Goal: Task Accomplishment & Management: Complete application form

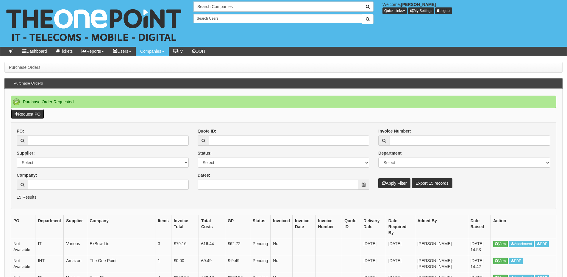
click at [28, 115] on link "Request PO" at bounding box center [28, 114] width 34 height 10
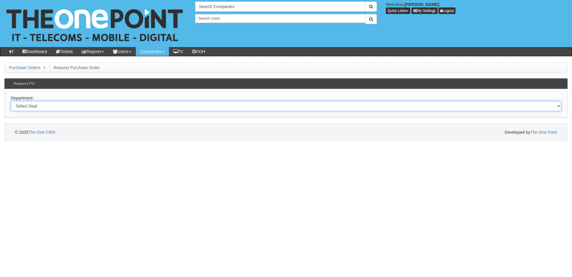
click at [131, 109] on select "Select Dept Digital Internal IT Mobiles Marketing Telecoms" at bounding box center [286, 106] width 550 height 10
select select "?pipeID=&dept=MOB"
click at [11, 101] on select "Select Dept Digital Internal IT Mobiles Marketing Telecoms" at bounding box center [286, 106] width 550 height 10
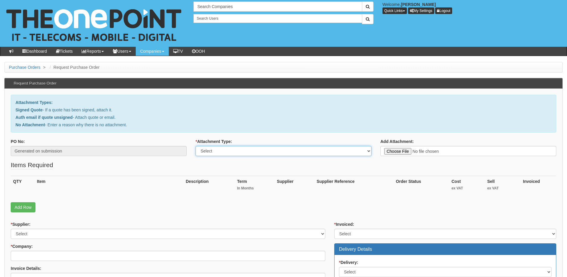
click at [233, 155] on select "Select Signed Quote Auth email with quote if unsigned No Attachment" at bounding box center [284, 151] width 176 height 10
select select "Signed Quote"
click at [196, 146] on select "Select Signed Quote Auth email with quote if unsigned No Attachment" at bounding box center [284, 151] width 176 height 10
type input "C:\fakepath\Cooper & Turner - Mobile Renewal (2).pdf"
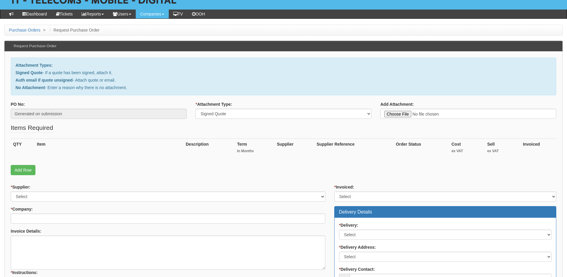
scroll to position [89, 0]
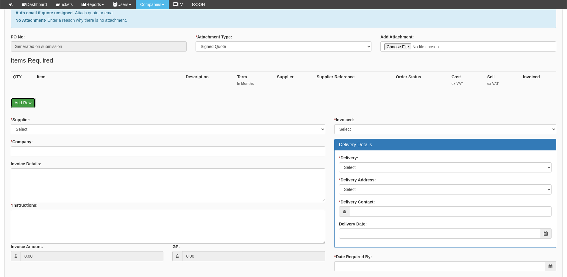
drag, startPoint x: 26, startPoint y: 104, endPoint x: 23, endPoint y: 114, distance: 10.2
click at [26, 104] on link "Add Row" at bounding box center [23, 103] width 25 height 10
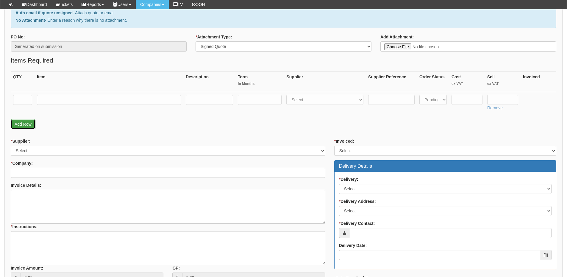
click at [23, 126] on link "Add Row" at bounding box center [23, 124] width 25 height 10
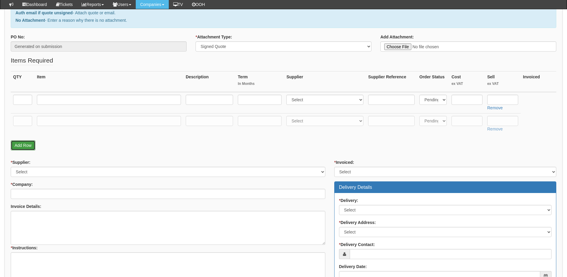
click at [26, 147] on link "Add Row" at bounding box center [23, 145] width 25 height 10
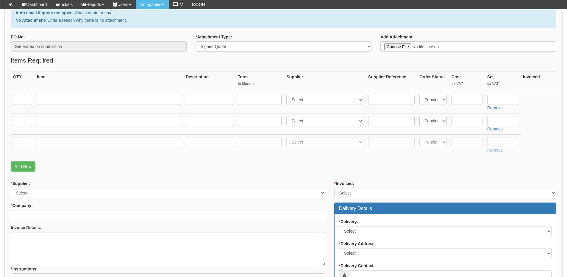
click at [27, 172] on fieldset "Items Required QTY Item Description Term In Months Supplier Supplier Reference …" at bounding box center [284, 115] width 546 height 119
click at [25, 170] on link "Add Row" at bounding box center [23, 166] width 25 height 10
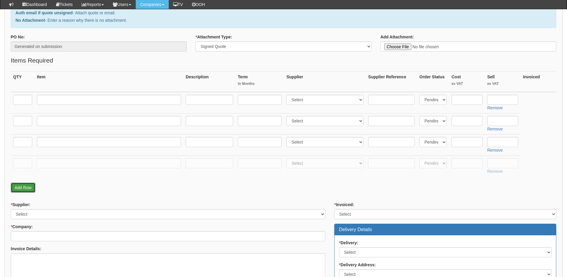
click at [27, 186] on link "Add Row" at bounding box center [23, 188] width 25 height 10
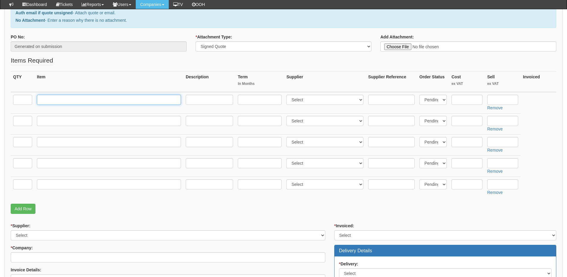
click at [55, 97] on input "text" at bounding box center [109, 100] width 144 height 10
paste input "Vodafone Business Integrated Pro75 Tariff"
type input "Vodafone Business Integrated Pro75 Tariff"
click at [25, 101] on input "text" at bounding box center [22, 100] width 19 height 10
type input "45"
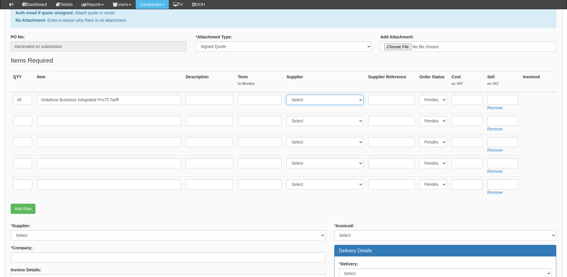
click at [315, 102] on select "Select 123 REG.co.uk 1Password 3 4Gon AA Jones Electric Ltd Abzorb Access Group…" at bounding box center [325, 100] width 77 height 10
select select "124"
click at [288, 95] on select "Select 123 REG.co.uk 1Password 3 4Gon AA Jones Electric Ltd Abzorb Access Group…" at bounding box center [325, 100] width 77 height 10
click at [266, 99] on input "text" at bounding box center [260, 100] width 44 height 10
type input "36"
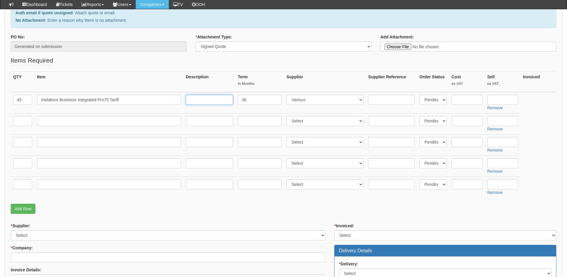
click at [211, 99] on input "text" at bounding box center [209, 100] width 47 height 10
paste input "£20 p/m"
type input "£20 p/m"
click at [498, 100] on input "text" at bounding box center [503, 100] width 31 height 10
type input "324"
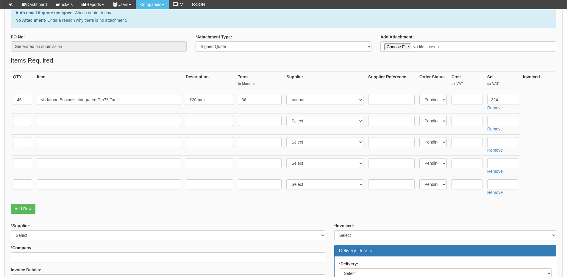
click at [77, 126] on td at bounding box center [109, 123] width 149 height 21
click at [76, 122] on input "text" at bounding box center [109, 121] width 144 height 10
paste input "Box Bonus"
type input "Box Bonus"
click at [16, 123] on input "text" at bounding box center [22, 121] width 19 height 10
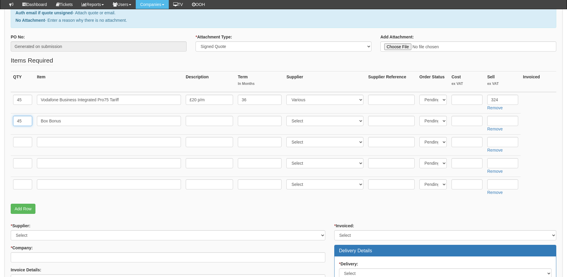
type input "45"
click at [322, 119] on select "Select 123 REG.co.uk 1Password 3 4Gon AA Jones Electric Ltd Abzorb Access Group…" at bounding box center [325, 121] width 77 height 10
select select "124"
click at [288, 116] on select "Select 123 REG.co.uk 1Password 3 4Gon AA Jones Electric Ltd Abzorb Access Group…" at bounding box center [325, 121] width 77 height 10
click at [508, 119] on input "text" at bounding box center [503, 121] width 31 height 10
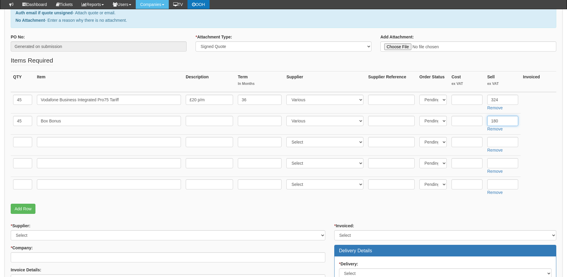
type input "180"
click at [66, 141] on input "text" at bounding box center [109, 142] width 144 height 10
paste input "Phone 16e 128GB"
type input "Phone 16e 128GB"
click at [23, 143] on input "text" at bounding box center [22, 142] width 19 height 10
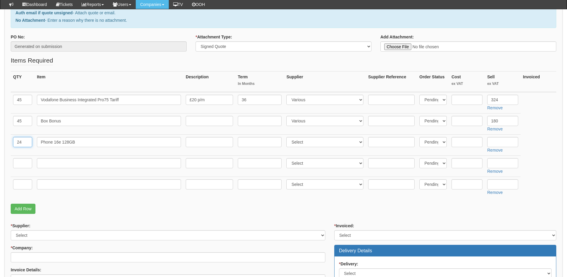
type input "24"
click at [305, 142] on select "Select 123 REG.co.uk 1Password 3 4Gon AA Jones Electric Ltd Abzorb Access Group…" at bounding box center [325, 142] width 77 height 10
select select "54"
click at [288, 137] on select "Select 123 REG.co.uk 1Password 3 4Gon AA Jones Electric Ltd Abzorb Access Group…" at bounding box center [325, 142] width 77 height 10
click at [472, 141] on input "text" at bounding box center [467, 142] width 31 height 10
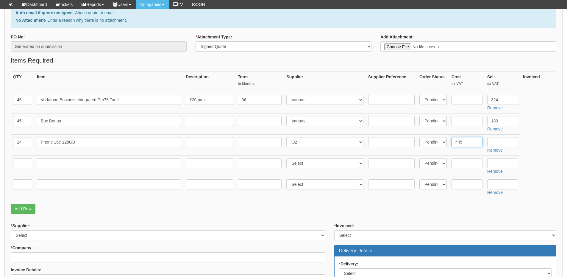
type input "445"
click at [75, 154] on td "Phone 16e 128GB" at bounding box center [109, 144] width 149 height 21
click at [68, 161] on input "text" at bounding box center [109, 163] width 144 height 10
paste input "iPhone 16 128GB"
type input "iPhone 16 128GB"
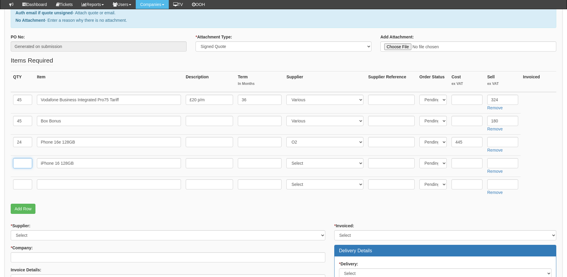
click at [15, 162] on input "text" at bounding box center [22, 163] width 19 height 10
type input "3"
click at [299, 164] on select "Select 123 REG.co.uk 1Password 3 4Gon AA Jones Electric Ltd Abzorb Access Group…" at bounding box center [325, 163] width 77 height 10
select select "54"
click at [288, 158] on select "Select 123 REG.co.uk 1Password 3 4Gon AA Jones Electric Ltd Abzorb Access Group…" at bounding box center [325, 163] width 77 height 10
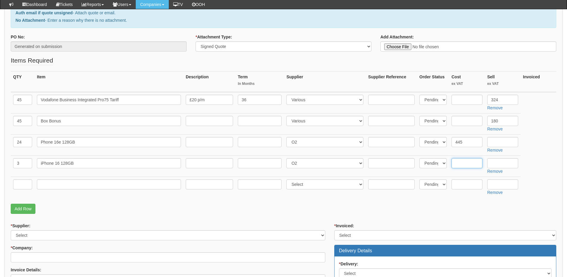
click at [471, 164] on input "text" at bounding box center [467, 163] width 31 height 10
type input "555"
click at [30, 209] on link "Add Row" at bounding box center [23, 209] width 25 height 10
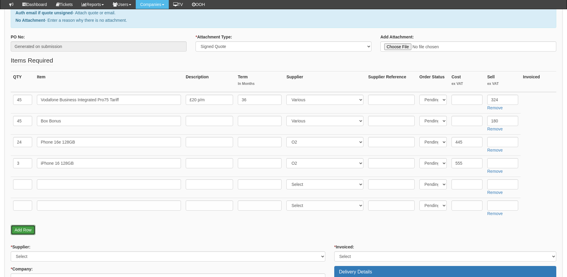
click at [28, 230] on link "Add Row" at bounding box center [23, 230] width 25 height 10
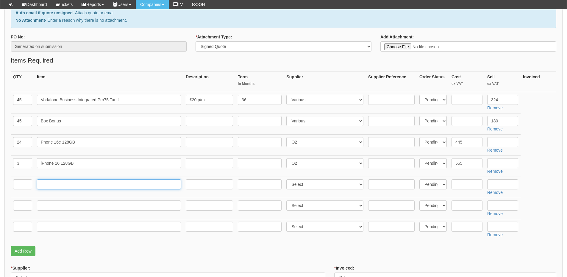
drag, startPoint x: 48, startPoint y: 185, endPoint x: 50, endPoint y: 182, distance: 3.2
click at [48, 184] on input "text" at bounding box center [109, 184] width 144 height 10
paste input "iPhone 16 Pro 128GB"
type input "iPhone 16 Pro 128GB"
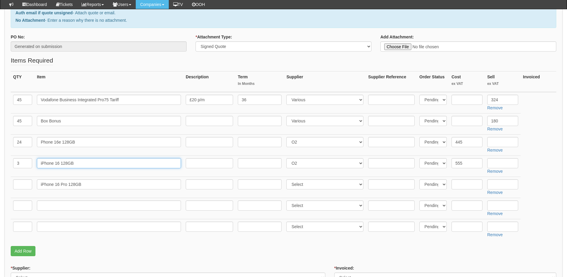
click at [48, 164] on input "iPhone 16 128GB" at bounding box center [109, 163] width 144 height 10
type input "iPhone 16 128GB"
click at [18, 172] on td "3" at bounding box center [23, 165] width 24 height 21
click at [25, 187] on input "text" at bounding box center [22, 184] width 19 height 10
type input "6"
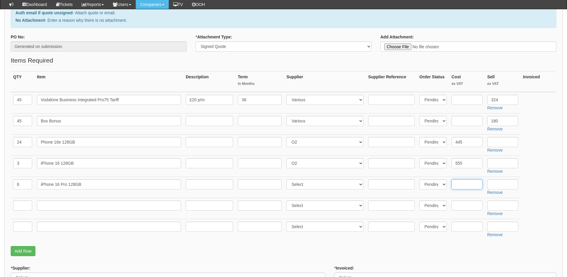
click at [460, 184] on input "text" at bounding box center [467, 184] width 31 height 10
type input "745"
click at [74, 211] on td at bounding box center [109, 208] width 149 height 21
click at [77, 205] on input "text" at bounding box center [109, 205] width 144 height 10
paste input "iPhone 16 Pro Max 256GB"
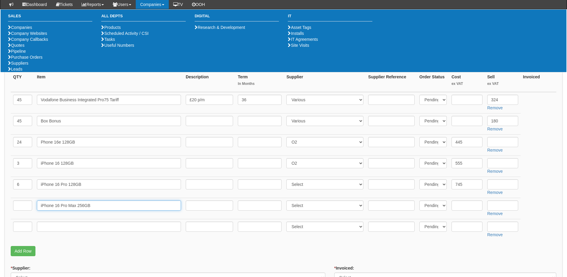
type input "iPhone 16 Pro Max 256GB"
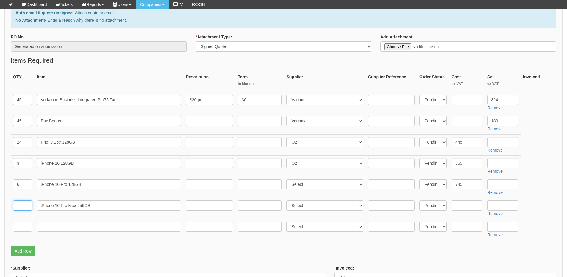
click at [23, 205] on input "text" at bounding box center [22, 205] width 19 height 10
type input "5"
click at [466, 206] on input "text" at bounding box center [467, 205] width 31 height 10
type input "890"
click at [75, 226] on input "text" at bounding box center [109, 227] width 144 height 10
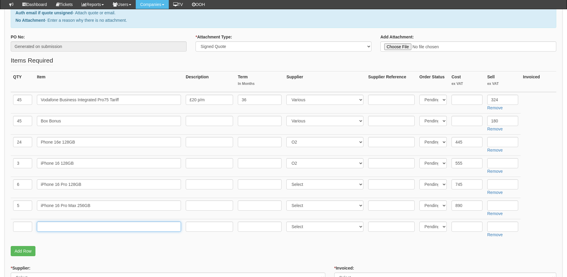
paste input "Upfront payment"
type input "Upfront payment"
click at [30, 226] on input "text" at bounding box center [22, 227] width 19 height 10
type input "1"
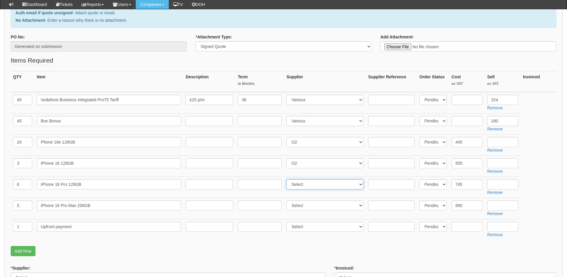
click at [302, 184] on select "Select 123 REG.co.uk 1Password 3 4Gon AA Jones Electric Ltd Abzorb Access Group…" at bounding box center [325, 184] width 77 height 10
select select "54"
click at [288, 179] on select "Select 123 REG.co.uk 1Password 3 4Gon AA Jones Electric Ltd Abzorb Access Group…" at bounding box center [325, 184] width 77 height 10
click at [307, 205] on select "Select 123 REG.co.uk 1Password 3 4Gon AA Jones Electric Ltd Abzorb Access Group…" at bounding box center [325, 205] width 77 height 10
select select "54"
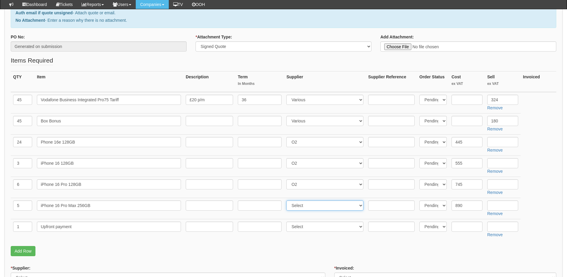
click at [288, 200] on select "Select 123 REG.co.uk 1Password 3 4Gon AA Jones Electric Ltd Abzorb Access Group…" at bounding box center [325, 205] width 77 height 10
click at [495, 228] on input "text" at bounding box center [503, 227] width 31 height 10
type input "1265"
click at [27, 251] on link "Add Row" at bounding box center [23, 251] width 25 height 10
click at [26, 250] on input "text" at bounding box center [22, 248] width 19 height 10
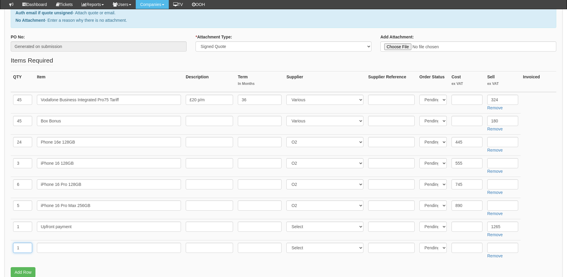
type input "1"
click at [45, 226] on input "Upfront payment" at bounding box center [109, 227] width 144 height 10
type input "Upfront payment"
click at [56, 245] on input "text" at bounding box center [109, 248] width 144 height 10
type input "Delivery"
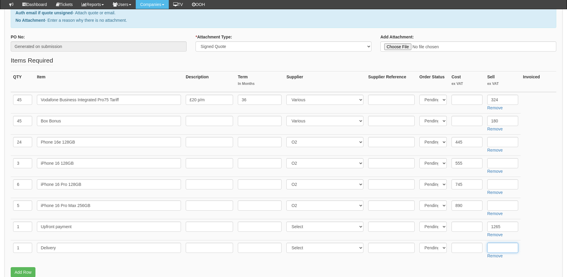
click at [499, 250] on input "text" at bounding box center [503, 248] width 31 height 10
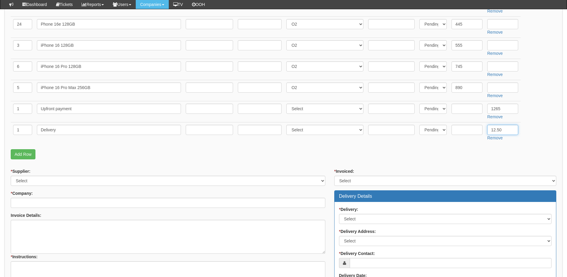
scroll to position [208, 0]
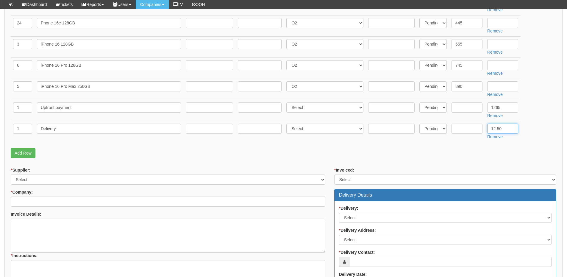
type input "12.50"
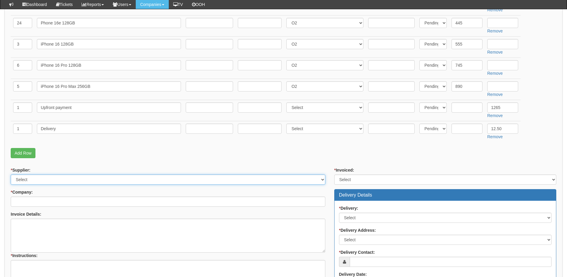
click at [29, 180] on select "Select 123 REG.co.uk 1Password 3 4Gon AA Jones Electric Ltd Abzorb Access Group…" at bounding box center [168, 180] width 315 height 10
select select "124"
click at [11, 175] on select "Select 123 REG.co.uk 1Password 3 4Gon AA Jones Electric Ltd Abzorb Access Group…" at bounding box center [168, 180] width 315 height 10
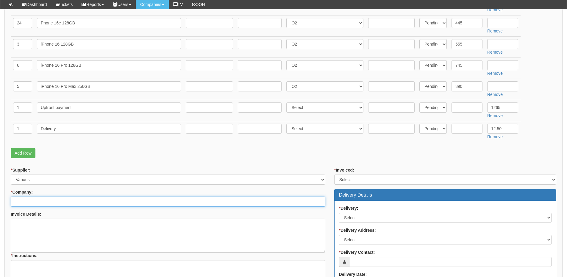
click at [63, 202] on input "* Company:" at bounding box center [168, 202] width 315 height 10
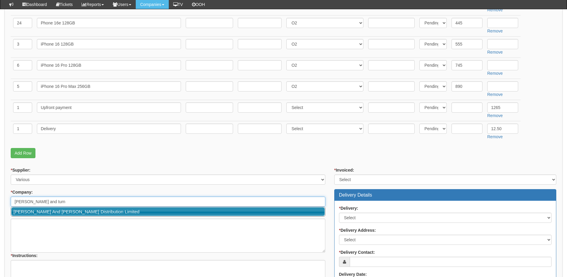
click at [59, 211] on link "Cooper And Turner Distribution Limited" at bounding box center [168, 211] width 314 height 9
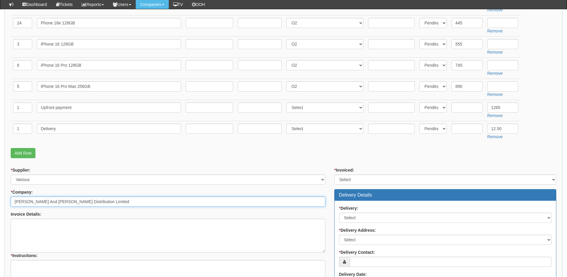
type input "Cooper And Turner Distribution Limited"
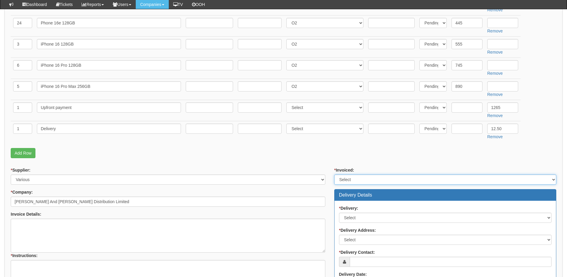
click at [356, 183] on select "Select Yes No N/A STB (part of order)" at bounding box center [445, 180] width 222 height 10
select select "2"
click at [334, 175] on select "Select Yes No N/A STB (part of order)" at bounding box center [445, 180] width 222 height 10
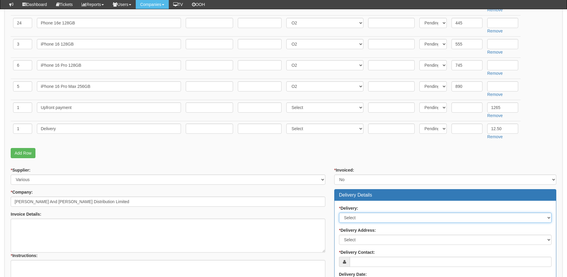
click at [357, 214] on select "Select No Not Applicable Yes" at bounding box center [445, 218] width 213 height 10
click at [339, 213] on select "Select No Not Applicable Yes" at bounding box center [445, 218] width 213 height 10
click at [356, 213] on select "Select No Not Applicable Yes" at bounding box center [445, 218] width 213 height 10
click at [339, 213] on select "Select No Not Applicable Yes" at bounding box center [445, 218] width 213 height 10
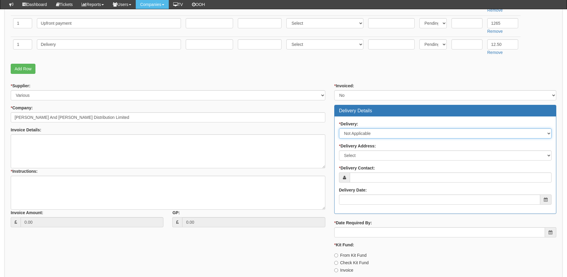
scroll to position [298, 0]
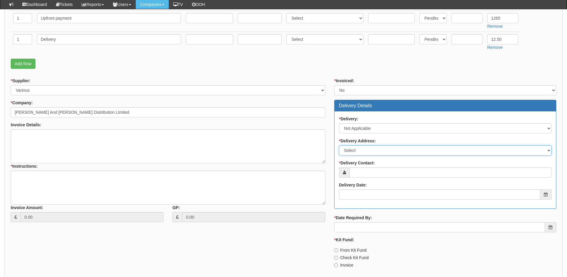
drag, startPoint x: 356, startPoint y: 148, endPoint x: 356, endPoint y: 151, distance: 3.4
click at [356, 148] on select "Select Not Applicable Main Address - S60 2XL Other" at bounding box center [445, 150] width 213 height 10
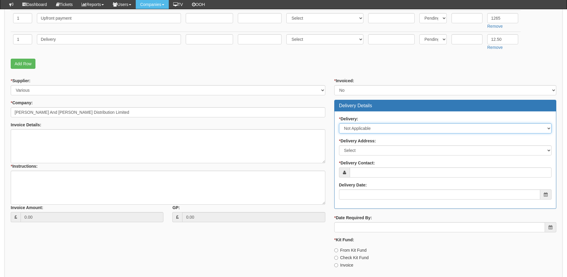
click at [361, 130] on select "Select No Not Applicable Yes" at bounding box center [445, 128] width 213 height 10
select select "1"
click at [339, 123] on select "Select No Not Applicable Yes" at bounding box center [445, 128] width 213 height 10
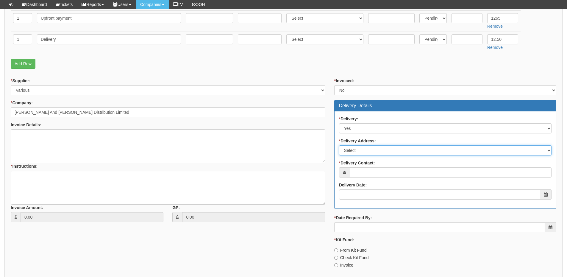
click at [357, 152] on select "Select Not Applicable Main Address - S60 2XL Other" at bounding box center [445, 150] width 213 height 10
select select "other"
click at [339, 145] on select "Select Not Applicable Main Address - S60 2XL Other" at bounding box center [445, 150] width 213 height 10
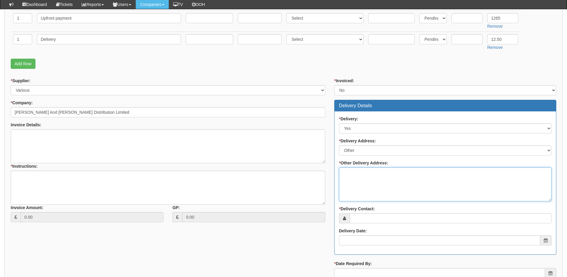
click at [367, 175] on textarea "* Other Delivery Address:" at bounding box center [445, 184] width 213 height 34
paste textarea "Cooper and Turner Ltd (Office Building) Templeborough Works Sheffield Road Shef…"
type textarea "Cooper and Turner Ltd (Office Building) Templeborough Works Sheffield Road Shef…"
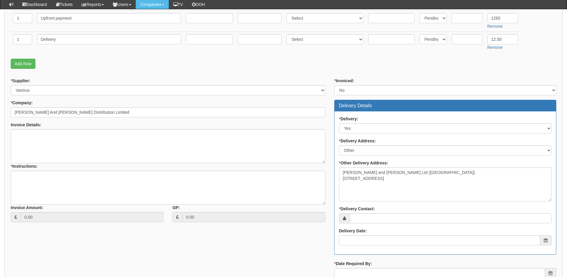
click at [466, 224] on div "* Delivery: Select No Not Applicable Yes * Delivery Address: Select Not Applica…" at bounding box center [446, 182] width 222 height 143
click at [463, 216] on input "* Delivery Contact:" at bounding box center [451, 218] width 202 height 10
paste input "Ryan Harrison"
type input "Ryan Harrison"
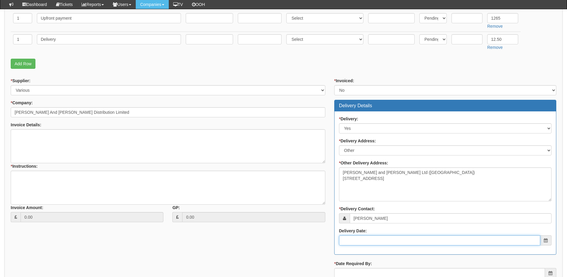
click at [396, 240] on input "Delivery Date:" at bounding box center [439, 240] width 201 height 10
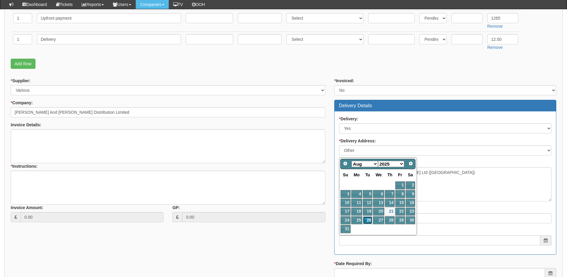
click at [366, 221] on link "26" at bounding box center [368, 220] width 10 height 8
type input "2025-08-26"
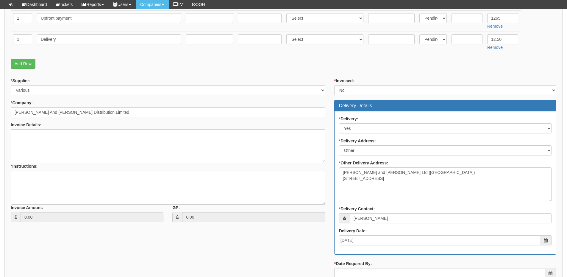
scroll to position [328, 0]
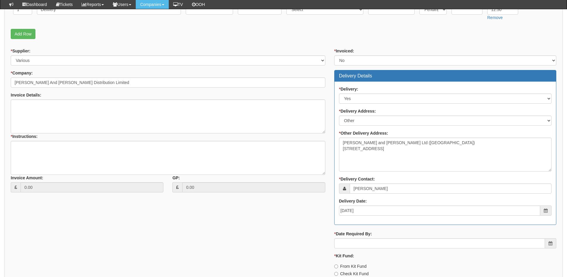
click at [372, 250] on div "* Invoiced: Select Yes No N/A STB (part of order) Delivery Details * Delivery: …" at bounding box center [445, 168] width 231 height 241
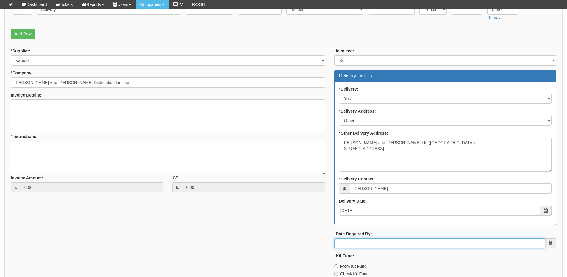
click at [372, 245] on input "* Date Required By:" at bounding box center [439, 243] width 211 height 10
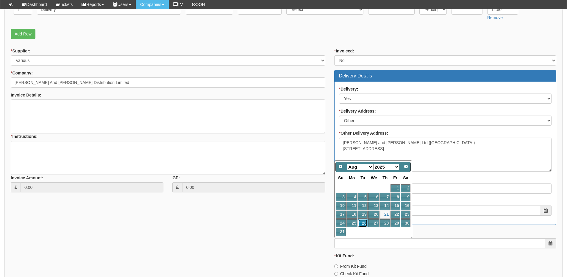
click at [364, 224] on link "26" at bounding box center [363, 223] width 10 height 8
type input "2025-08-26"
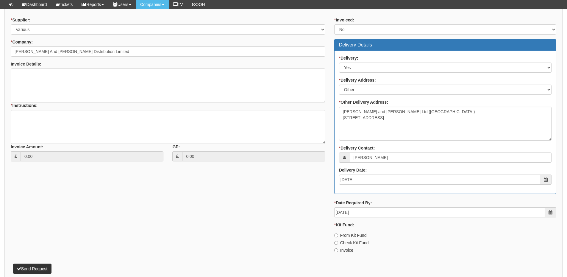
scroll to position [388, 0]
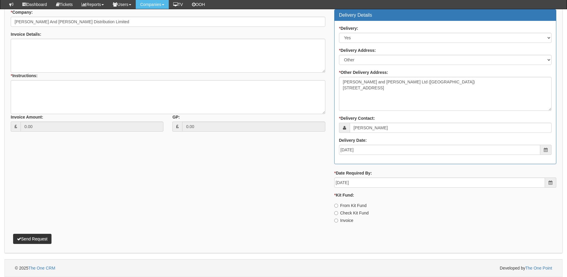
click at [352, 224] on div "* Invoiced: Select Yes No N/A STB (part of order) Delivery Details * Delivery: …" at bounding box center [445, 107] width 231 height 241
click at [348, 220] on label "Invoice" at bounding box center [343, 220] width 19 height 6
click at [338, 208] on input "Invoice" at bounding box center [336, 206] width 4 height 4
radio input "true"
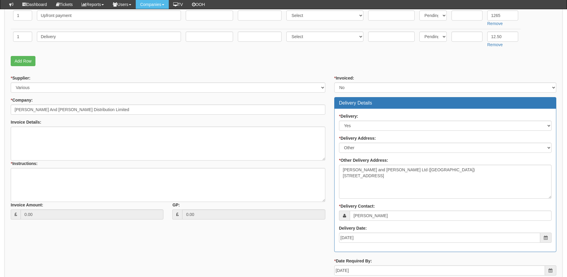
scroll to position [299, 0]
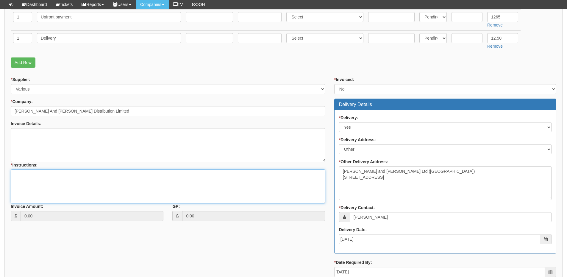
click at [79, 183] on textarea "* Instructions:" at bounding box center [168, 186] width 315 height 34
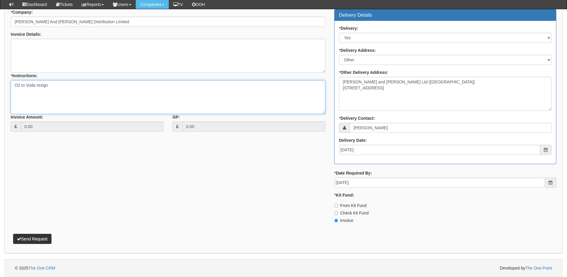
type textarea "O2 to Voda resign"
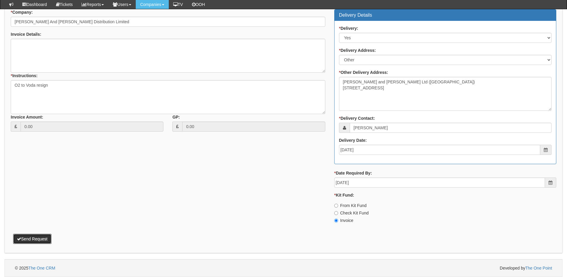
click at [36, 236] on button "Send Request" at bounding box center [32, 239] width 38 height 10
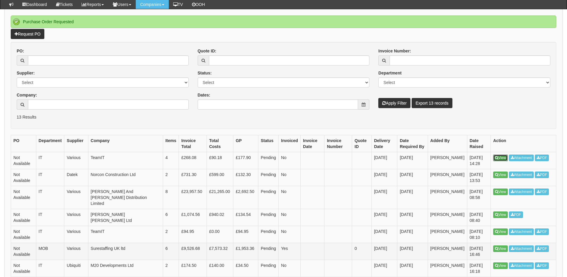
scroll to position [60, 0]
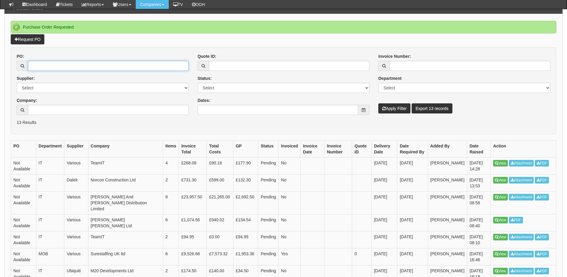
click at [60, 65] on input "PO:" at bounding box center [108, 66] width 161 height 10
paste input "19351"
type input "19351"
click at [386, 106] on button "Apply Filter" at bounding box center [395, 108] width 32 height 10
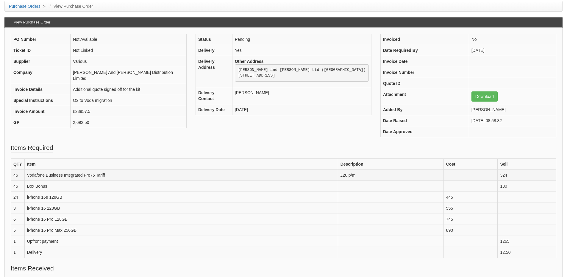
scroll to position [29, 0]
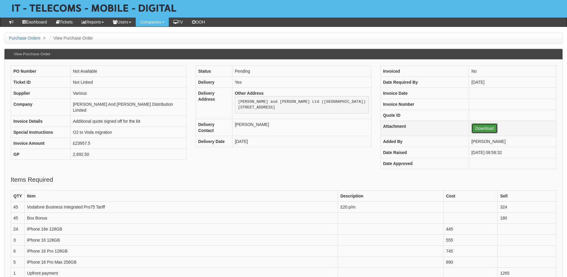
click at [477, 129] on link "Download" at bounding box center [485, 128] width 26 height 10
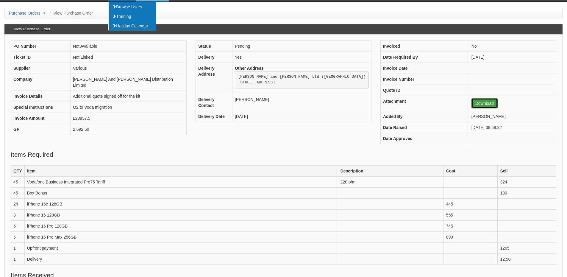
scroll to position [89, 0]
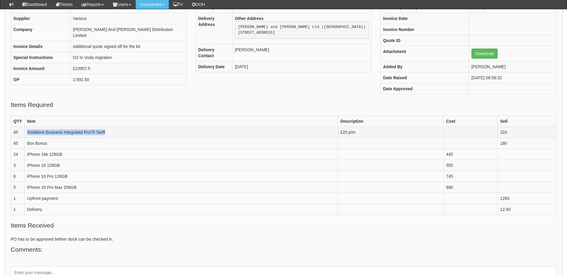
drag, startPoint x: 27, startPoint y: 131, endPoint x: 111, endPoint y: 133, distance: 84.9
click at [111, 133] on td "Vodafone Business Integrated Pro75 Tariff" at bounding box center [181, 132] width 314 height 11
copy td "Vodafone Business Integrated Pro75 Tariff"
drag, startPoint x: 367, startPoint y: 133, endPoint x: 340, endPoint y: 133, distance: 27.1
click at [340, 133] on td "£20 p/m" at bounding box center [391, 132] width 106 height 11
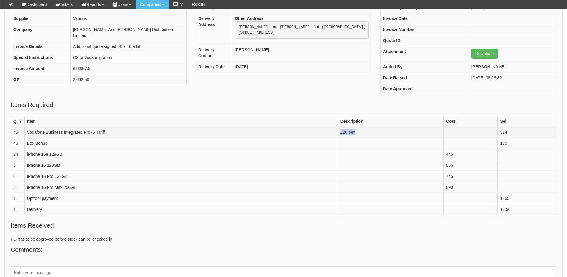
copy td "£20 p/m"
drag, startPoint x: 57, startPoint y: 144, endPoint x: 29, endPoint y: 142, distance: 28.0
click at [28, 143] on td "Box Bonus" at bounding box center [181, 143] width 314 height 11
copy td "Box Bonus"
drag, startPoint x: 66, startPoint y: 153, endPoint x: 30, endPoint y: 156, distance: 36.2
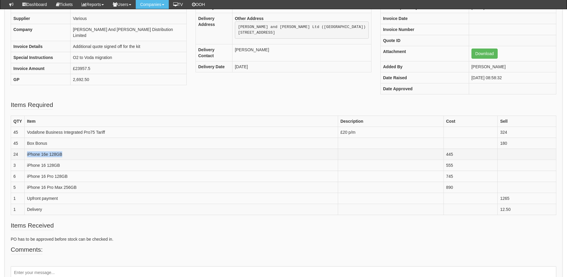
click at [28, 158] on td "iPhone 16e 128GB" at bounding box center [181, 154] width 314 height 11
copy td "Phone 16e 128GB"
drag, startPoint x: 65, startPoint y: 164, endPoint x: 19, endPoint y: 166, distance: 45.9
click at [19, 166] on tr "3 iPhone 16 128GB 555" at bounding box center [284, 165] width 546 height 11
copy tr "iPhone 16 128GB"
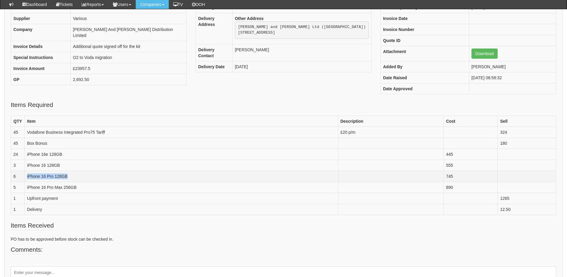
drag, startPoint x: 73, startPoint y: 178, endPoint x: 25, endPoint y: 179, distance: 47.4
click at [25, 179] on td "iPhone 16 Pro 128GB" at bounding box center [181, 176] width 314 height 11
copy td "iPhone 16 Pro 128GB"
drag, startPoint x: 81, startPoint y: 187, endPoint x: 26, endPoint y: 190, distance: 55.5
click at [26, 190] on td "iPhone 16 Pro Max 256GB" at bounding box center [181, 187] width 314 height 11
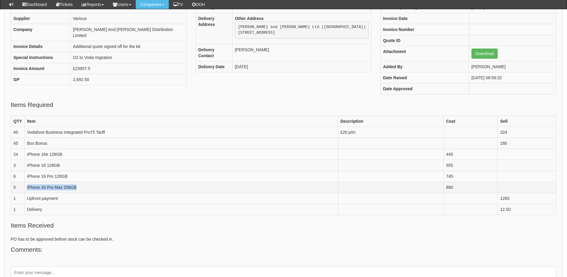
copy td "iPhone 16 Pro Max 256GB"
drag, startPoint x: 68, startPoint y: 199, endPoint x: 18, endPoint y: 200, distance: 49.2
click at [18, 200] on tr "1 Upfront payment 1265" at bounding box center [284, 198] width 546 height 11
copy tr "Upfront payment"
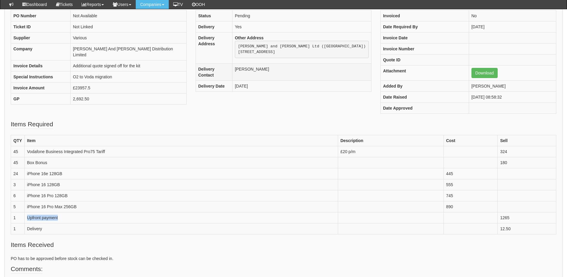
scroll to position [59, 0]
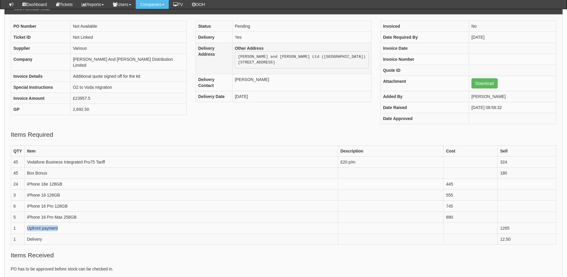
drag, startPoint x: 261, startPoint y: 56, endPoint x: 275, endPoint y: 80, distance: 27.1
click at [275, 68] on pre "Cooper and Turner Ltd (Office Building) Templeborough Works Sheffield Road Shef…" at bounding box center [302, 59] width 134 height 17
copy pre "Cooper and Turner Ltd (Office Building) Templeborough Works Sheffield Road Shef…"
drag, startPoint x: 259, startPoint y: 95, endPoint x: 286, endPoint y: 94, distance: 26.5
click at [286, 91] on td "Ryan Harrison" at bounding box center [301, 82] width 139 height 17
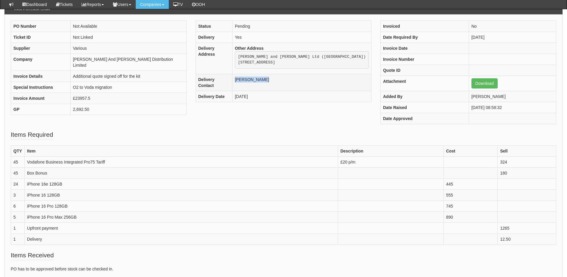
copy td "Ryan Harrison"
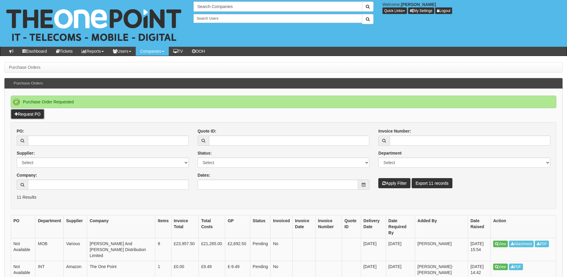
click at [24, 113] on link "Request PO" at bounding box center [28, 114] width 34 height 10
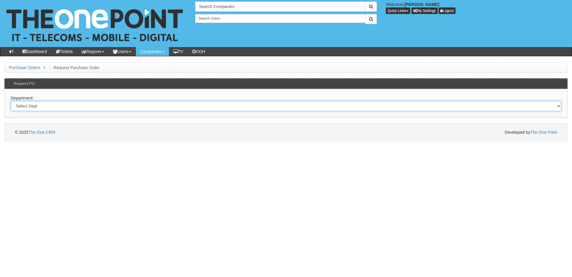
click at [120, 107] on select "Select Dept Digital Internal IT Mobiles Marketing Telecoms" at bounding box center [286, 106] width 550 height 10
select select "?pipeID=&dept=MOB"
click at [11, 101] on select "Select Dept Digital Internal IT Mobiles Marketing Telecoms" at bounding box center [286, 106] width 550 height 10
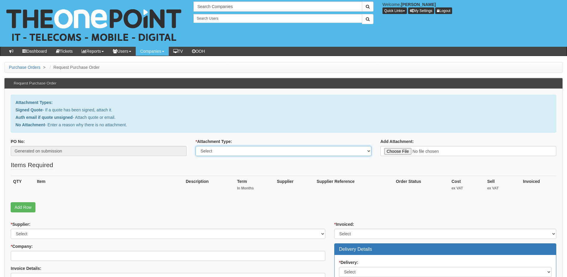
click at [222, 151] on select "Select Signed Quote Auth email with quote if unsigned No Attachment" at bounding box center [284, 151] width 176 height 10
select select "Signed Quote"
click at [196, 146] on select "Select Signed Quote Auth email with quote if unsigned No Attachment" at bounding box center [284, 151] width 176 height 10
type input "C:\fakepath\City Health Care Partnership CHCP - Mobile Handsets.pdf"
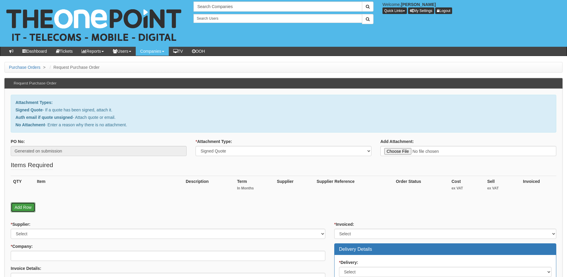
click at [31, 206] on link "Add Row" at bounding box center [23, 207] width 25 height 10
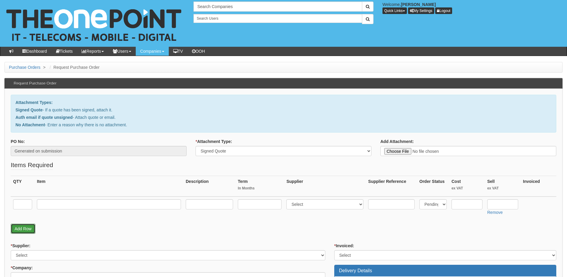
click at [22, 228] on link "Add Row" at bounding box center [23, 229] width 25 height 10
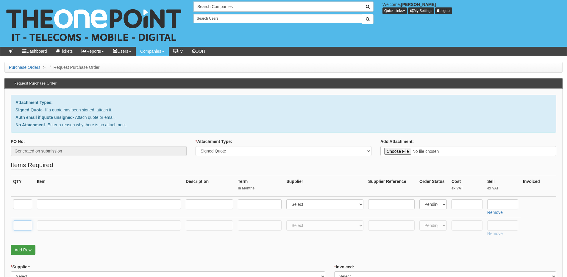
click at [22, 228] on input "text" at bounding box center [22, 225] width 19 height 10
type input "1"
click at [44, 225] on input "text" at bounding box center [109, 225] width 144 height 10
type input "Delivery"
click at [497, 228] on input "text" at bounding box center [503, 225] width 31 height 10
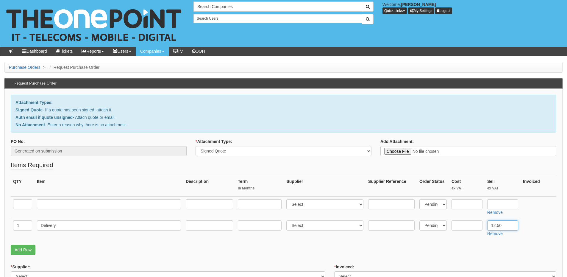
type input "12.50"
click at [70, 200] on input "text" at bounding box center [109, 204] width 144 height 10
paste input "Motorola G55 5G"
type input "Motorola G55 5G"
click at [23, 200] on input "text" at bounding box center [22, 204] width 19 height 10
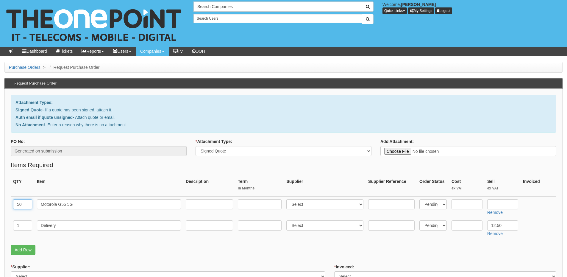
type input "50"
click at [305, 205] on select "Select 123 [DOMAIN_NAME] 1Password 3 4Gon [PERSON_NAME] Electric Ltd Abzorb Acc…" at bounding box center [325, 204] width 77 height 10
select select "251"
click at [288, 199] on select "Select 123 [DOMAIN_NAME] 1Password 3 4Gon [PERSON_NAME] Electric Ltd Abzorb Acc…" at bounding box center [325, 204] width 77 height 10
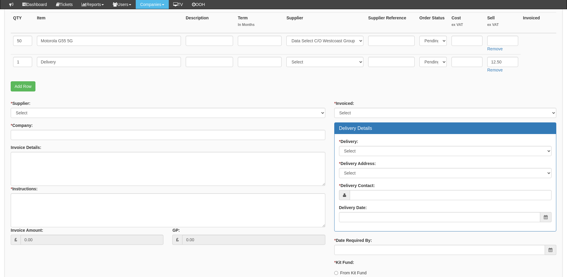
scroll to position [149, 0]
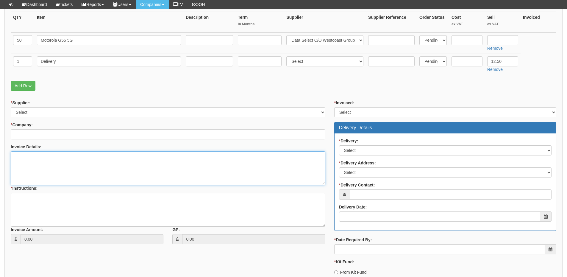
click at [38, 164] on textarea "Invoice Details:" at bounding box center [168, 168] width 315 height 34
paste textarea "5NXP400098428"
type textarea "Please use 5NXP400098428"
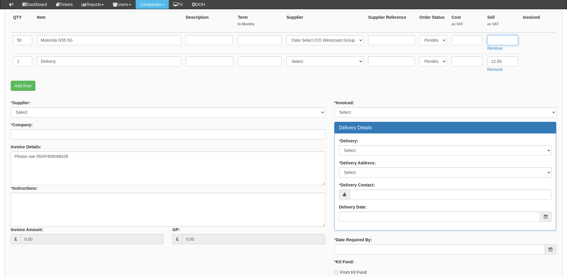
click at [510, 43] on input "text" at bounding box center [503, 40] width 31 height 10
type input "148"
drag, startPoint x: 356, startPoint y: 113, endPoint x: 354, endPoint y: 117, distance: 4.1
click at [356, 113] on select "Select Yes No N/A STB (part of order)" at bounding box center [445, 112] width 222 height 10
select select "2"
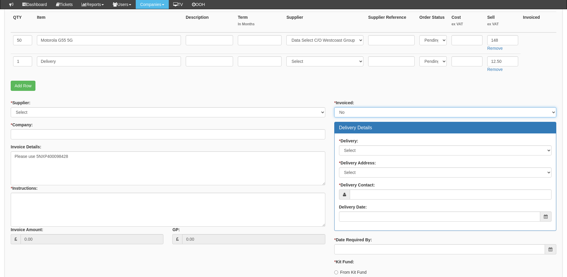
click at [334, 107] on select "Select Yes No N/A STB (part of order)" at bounding box center [445, 112] width 222 height 10
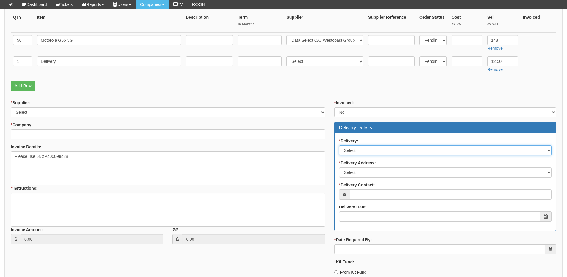
drag, startPoint x: 353, startPoint y: 151, endPoint x: 353, endPoint y: 155, distance: 4.5
click at [353, 151] on select "Select No Not Applicable Yes" at bounding box center [445, 150] width 213 height 10
select select "1"
click at [339, 145] on select "Select No Not Applicable Yes" at bounding box center [445, 150] width 213 height 10
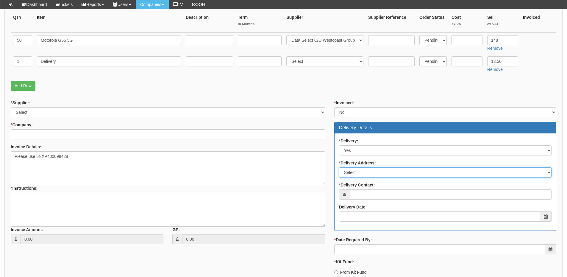
click at [355, 175] on select "Select Not Applicable Other" at bounding box center [445, 172] width 213 height 10
select select "other"
click at [339, 167] on select "Select Not Applicable Other" at bounding box center [445, 172] width 213 height 10
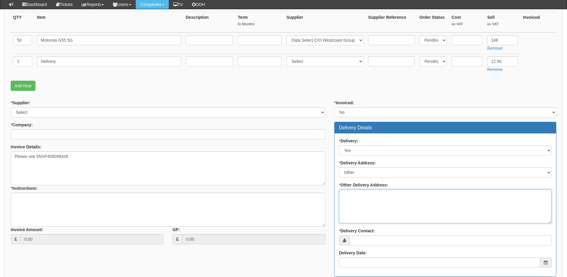
click at [353, 199] on textarea "* Other Delivery Address:" at bounding box center [445, 206] width 213 height 34
type textarea "To TOP"
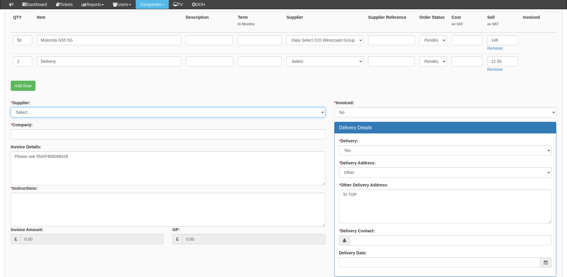
click at [49, 114] on select "Select 123 REG.co.uk 1Password 3 4Gon AA Jones Electric Ltd Abzorb Access Group…" at bounding box center [168, 112] width 315 height 10
select select "251"
click at [11, 107] on select "Select 123 REG.co.uk 1Password 3 4Gon AA Jones Electric Ltd Abzorb Access Group…" at bounding box center [168, 112] width 315 height 10
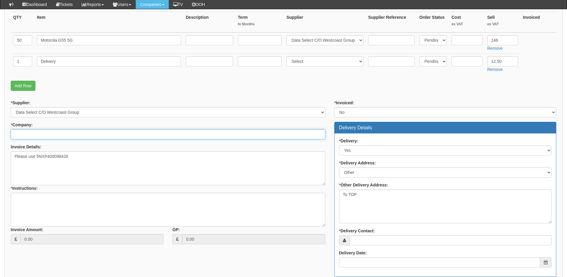
click at [42, 131] on input "* Company:" at bounding box center [168, 134] width 315 height 10
type input "chcp"
drag, startPoint x: 43, startPoint y: 134, endPoint x: -5, endPoint y: 135, distance: 48.0
click at [0, 135] on html "× Send Email × Add Appointment × Create Ticket × Create Proactive Activity × Ad…" at bounding box center [283, 120] width 567 height 538
type input "c"
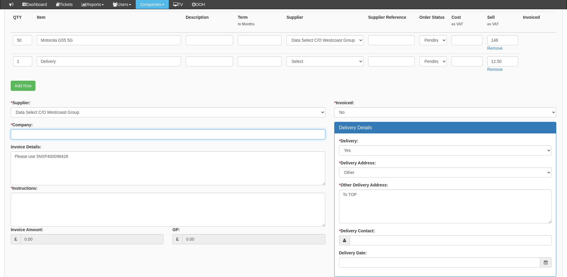
scroll to position [238, 0]
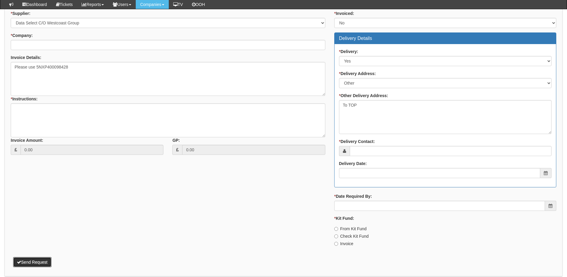
click at [35, 259] on button "Send Request" at bounding box center [32, 262] width 38 height 10
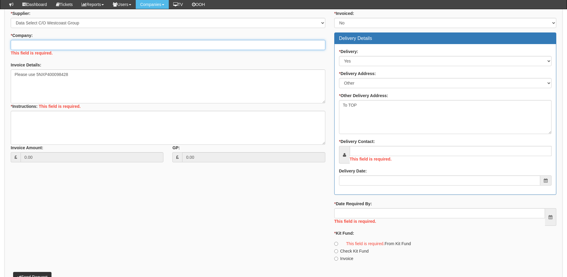
click at [29, 41] on input "* Company:" at bounding box center [168, 45] width 315 height 10
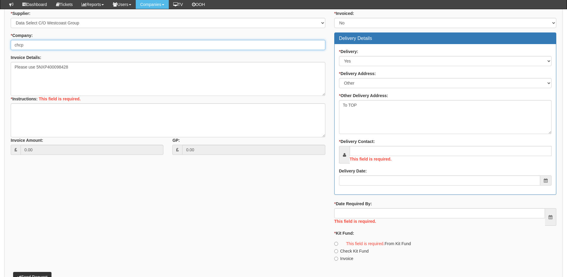
type input "chcp"
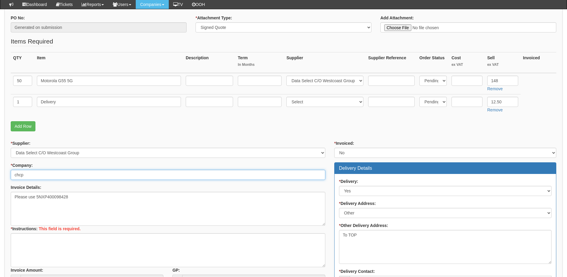
scroll to position [149, 0]
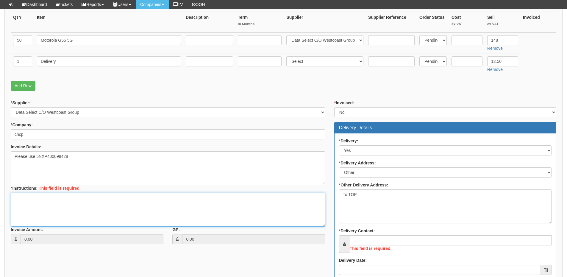
click at [34, 206] on textarea "* Instructions:" at bounding box center [168, 210] width 315 height 34
type textarea "Hardware only"
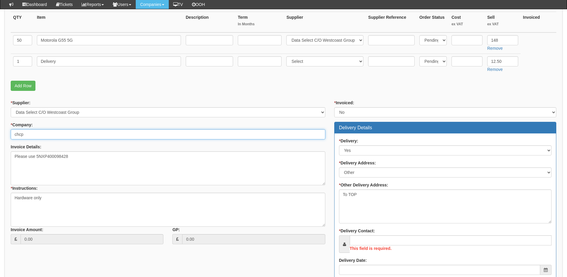
drag, startPoint x: 28, startPoint y: 134, endPoint x: 4, endPoint y: 135, distance: 23.8
click at [4, 135] on div "Purchase Orders > Request Purchase Order Request Purchase Order Attachment Type…" at bounding box center [283, 151] width 567 height 507
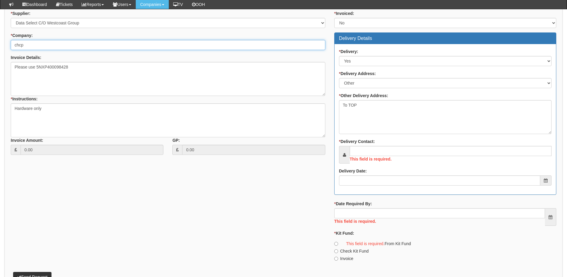
type input "chcp"
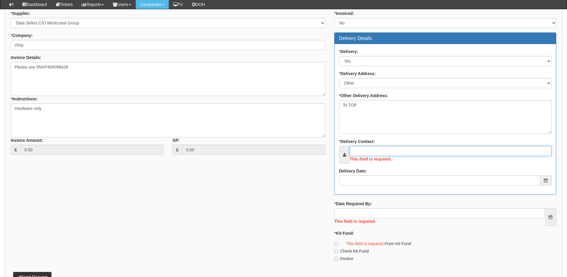
click at [362, 151] on input "* Delivery Contact:" at bounding box center [451, 151] width 202 height 10
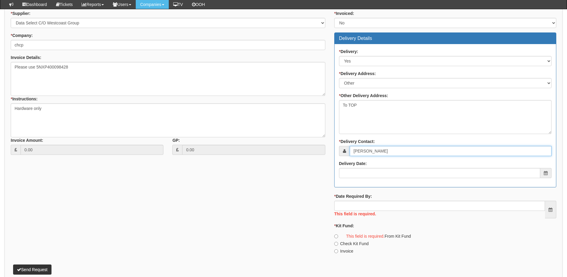
type input "Stuart Cook"
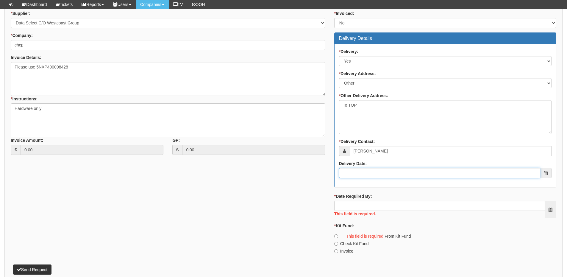
click at [360, 174] on input "Delivery Date:" at bounding box center [439, 173] width 201 height 10
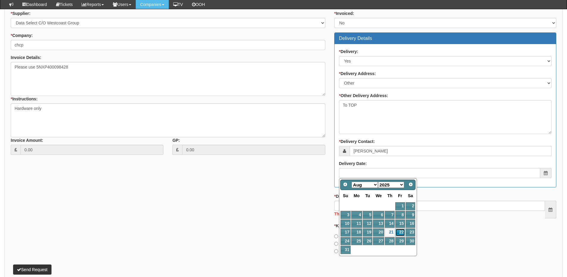
click at [402, 232] on link "22" at bounding box center [401, 232] width 10 height 8
type input "[DATE]"
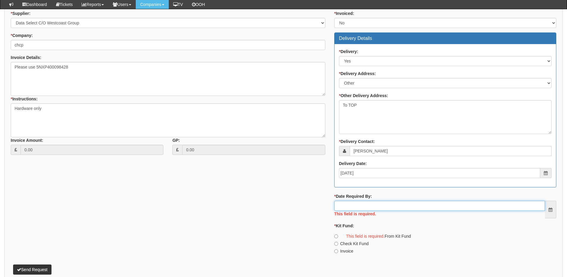
click at [385, 208] on input "* Date Required By:" at bounding box center [439, 206] width 211 height 10
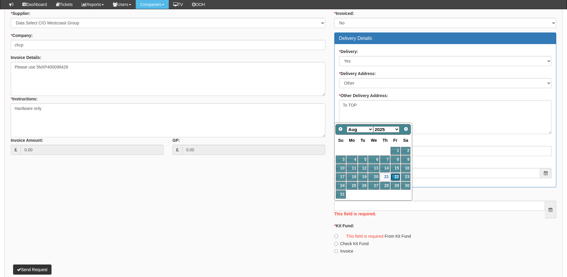
click at [394, 176] on link "22" at bounding box center [396, 177] width 10 height 8
type input "[DATE]"
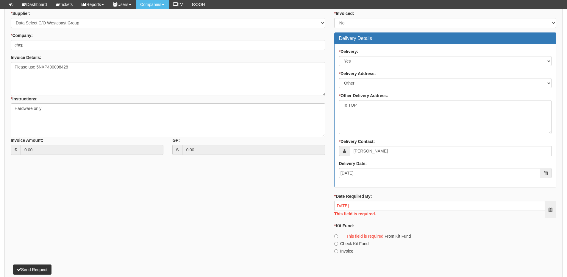
click at [350, 234] on label "This field is required." at bounding box center [362, 236] width 44 height 6
click at [338, 234] on input "This field is required. From Kit Fund" at bounding box center [336, 236] width 4 height 4
radio input "true"
click at [45, 269] on button "Send Request" at bounding box center [32, 269] width 38 height 10
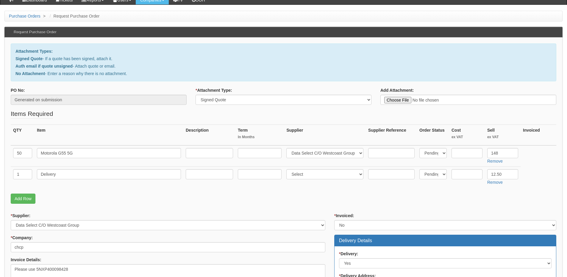
scroll to position [23, 0]
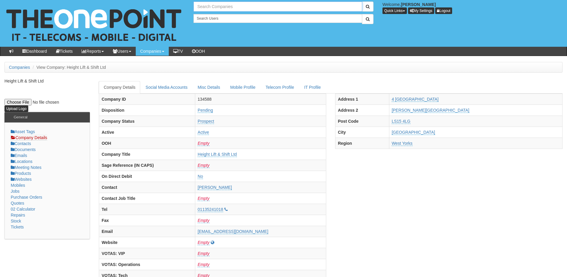
click at [219, 8] on input "text" at bounding box center [278, 6] width 169 height 10
click at [224, 20] on link "NHS City Healthcare Partnership CIC - CHCP" at bounding box center [278, 16] width 168 height 9
type input "NHS City Healthcare Partnership CIC - CHCP"
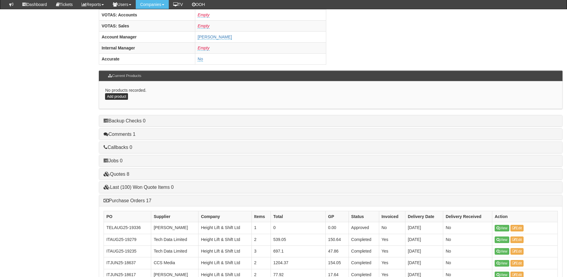
scroll to position [208, 0]
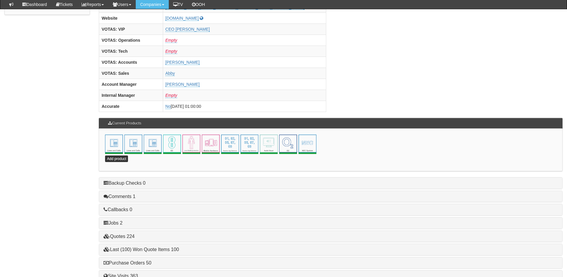
scroll to position [263, 0]
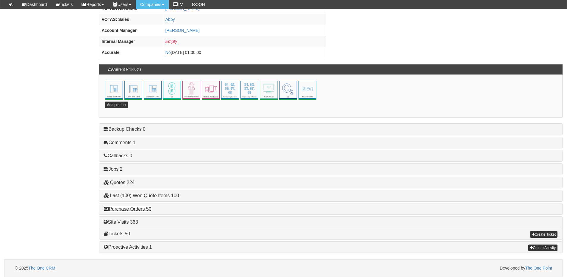
click at [138, 208] on link "Purchase Orders 50" at bounding box center [128, 208] width 48 height 5
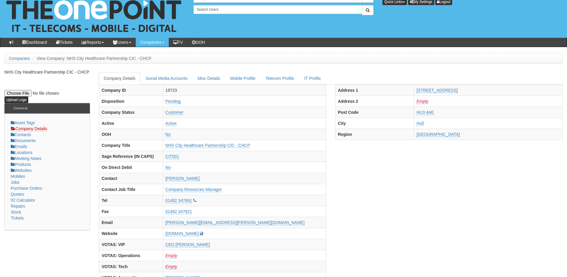
scroll to position [0, 0]
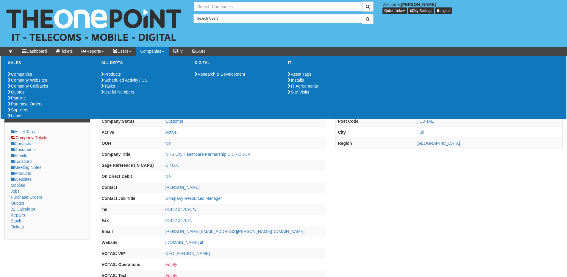
click at [219, 6] on input "text" at bounding box center [278, 6] width 169 height 10
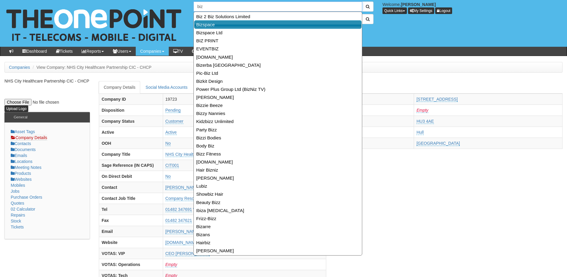
click at [211, 26] on link "Bizspace" at bounding box center [278, 24] width 168 height 9
type input "Bizspace"
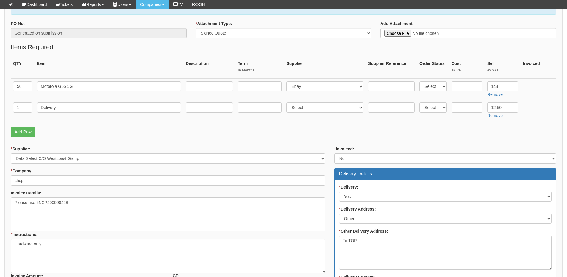
scroll to position [179, 0]
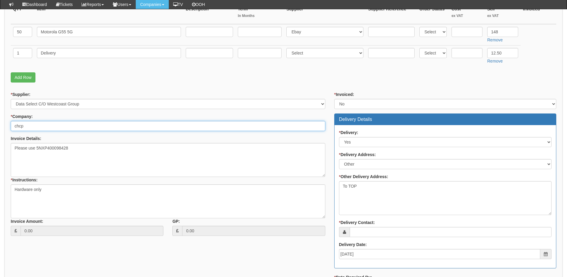
drag, startPoint x: 37, startPoint y: 128, endPoint x: 10, endPoint y: 128, distance: 27.4
click at [10, 128] on div "* Supplier: Select 123 [DOMAIN_NAME] 1Password 3 4Gon [PERSON_NAME] Electric Lt…" at bounding box center [168, 165] width 324 height 149
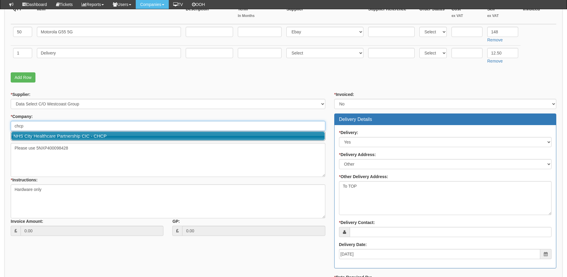
click at [26, 134] on link "NHS City Healthcare Partnership CIC - CHCP" at bounding box center [168, 136] width 314 height 9
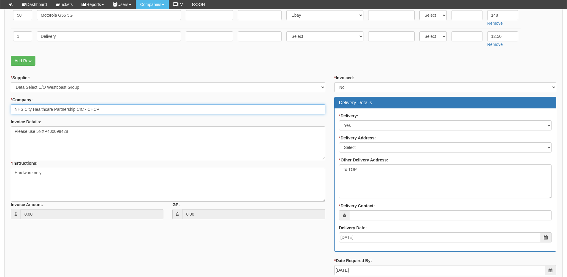
scroll to position [208, 0]
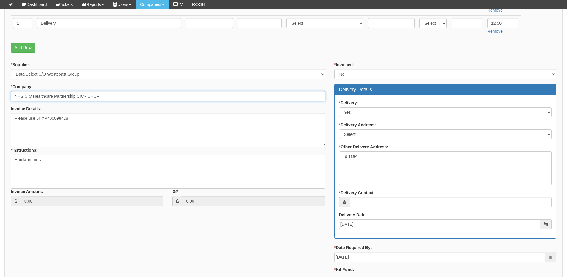
type input "NHS City Healthcare Partnership CIC - CHCP"
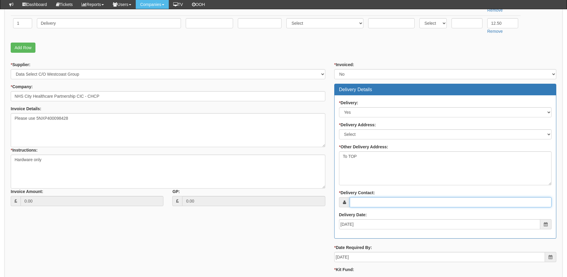
click at [372, 199] on input "* Delivery Contact:" at bounding box center [451, 202] width 202 height 10
click at [367, 201] on input "[PERSON_NAME]" at bounding box center [451, 202] width 202 height 10
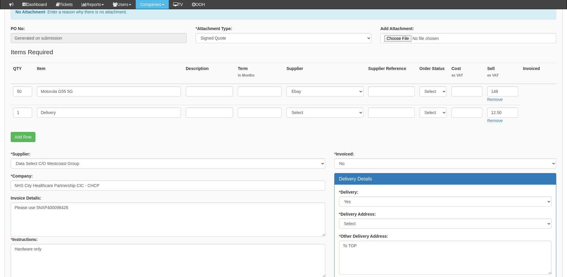
type input "[PERSON_NAME]"
click at [311, 93] on select "Select 123 [DOMAIN_NAME] 1Password 3 4Gon [PERSON_NAME] Electric Ltd Abzorb Acc…" at bounding box center [325, 91] width 77 height 10
select select "251"
click at [288, 86] on select "Select 123 [DOMAIN_NAME] 1Password 3 4Gon [PERSON_NAME] Electric Ltd Abzorb Acc…" at bounding box center [325, 91] width 77 height 10
click at [432, 95] on select "Select Back Order Delivered N/A Ordered Pending" at bounding box center [433, 91] width 27 height 10
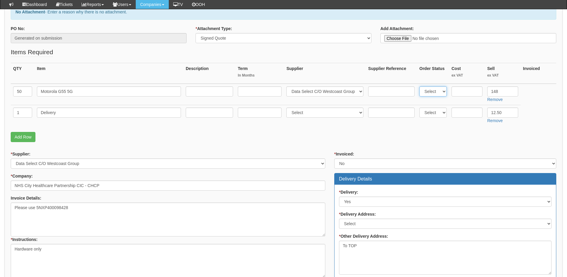
select select "4"
click at [420, 86] on select "Select Back Order Delivered N/A Ordered Pending" at bounding box center [433, 91] width 27 height 10
click at [457, 91] on input "text" at bounding box center [467, 91] width 31 height 10
paste input "137.63"
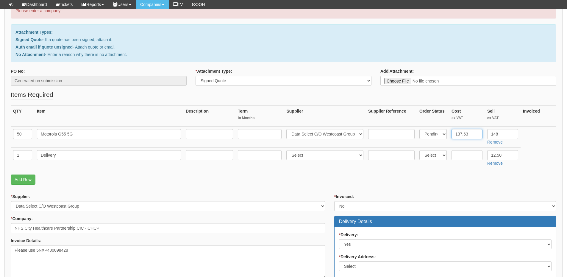
scroll to position [74, 0]
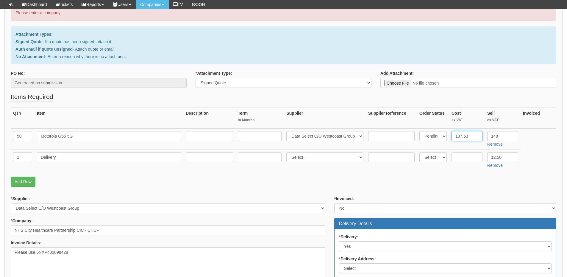
type input "137.63"
type input "C:\fakepath\City Health Care Partnership CHCP - Mobile Handsets.pdf"
click at [234, 81] on select "Select Signed Quote Auth email with quote if unsigned No Attachment" at bounding box center [284, 83] width 176 height 10
click at [196, 78] on select "Select Signed Quote Auth email with quote if unsigned No Attachment" at bounding box center [284, 83] width 176 height 10
click at [220, 80] on select "Select Signed Quote Auth email with quote if unsigned No Attachment" at bounding box center [284, 83] width 176 height 10
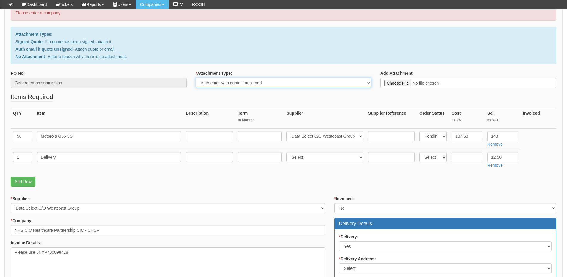
select select "Signed Quote"
click at [196, 78] on select "Select Signed Quote Auth email with quote if unsigned No Attachment" at bounding box center [284, 83] width 176 height 10
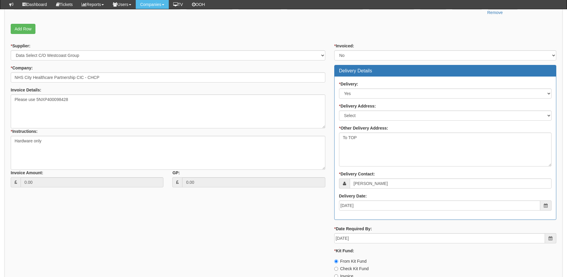
scroll to position [283, 0]
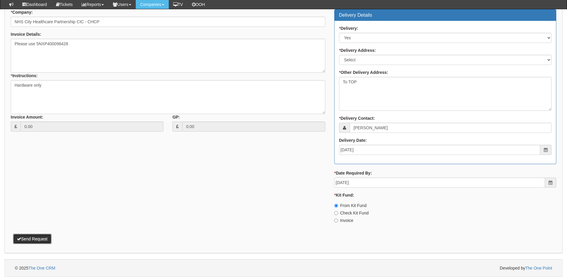
click at [27, 241] on button "Send Request" at bounding box center [32, 239] width 38 height 10
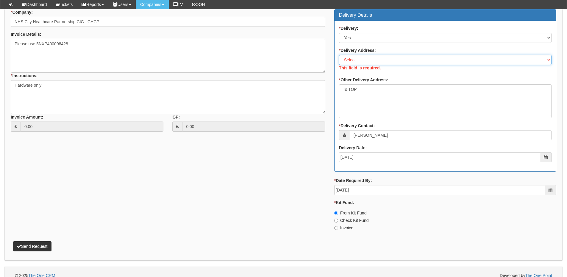
click at [365, 62] on select "Select Not Applicable Main Address - HU3 4AE Other" at bounding box center [445, 60] width 213 height 10
select select "other"
click at [339, 55] on select "Select Not Applicable Main Address - HU3 4AE Other" at bounding box center [445, 60] width 213 height 10
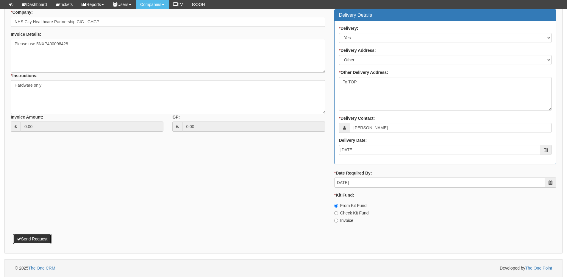
click at [39, 241] on button "Send Request" at bounding box center [32, 239] width 38 height 10
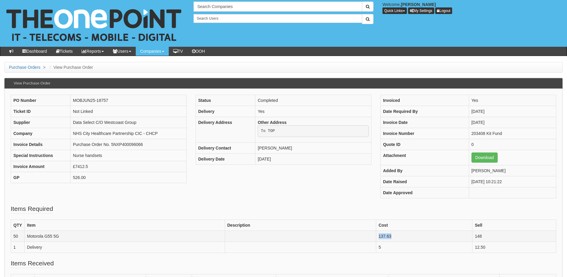
drag, startPoint x: 392, startPoint y: 233, endPoint x: 376, endPoint y: 236, distance: 15.4
click at [376, 236] on td "137.63" at bounding box center [424, 236] width 96 height 11
copy td "137.63"
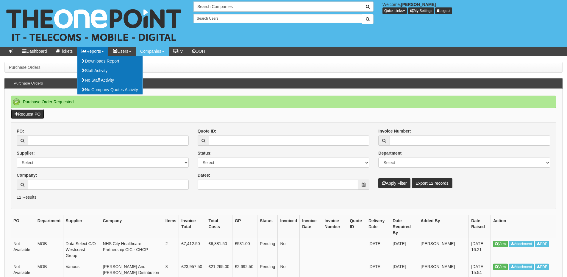
click at [38, 113] on link "Request PO" at bounding box center [28, 114] width 34 height 10
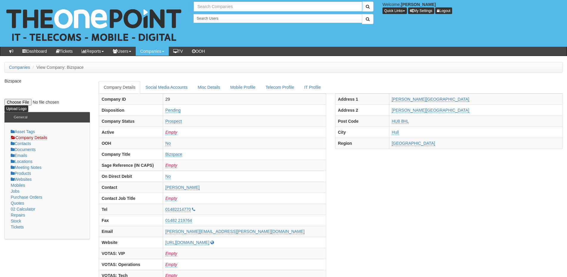
click at [203, 7] on input "text" at bounding box center [278, 6] width 169 height 10
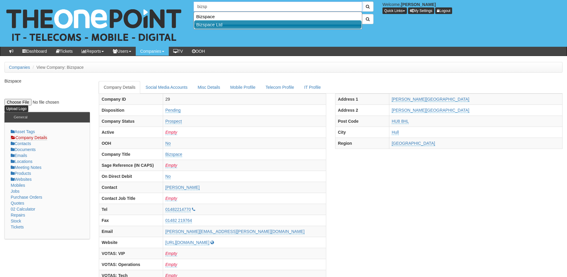
click at [213, 25] on link "Bizspace Ltd" at bounding box center [278, 24] width 168 height 9
type input "Bizspace Ltd"
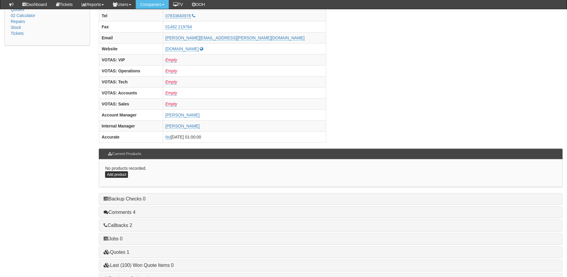
scroll to position [248, 0]
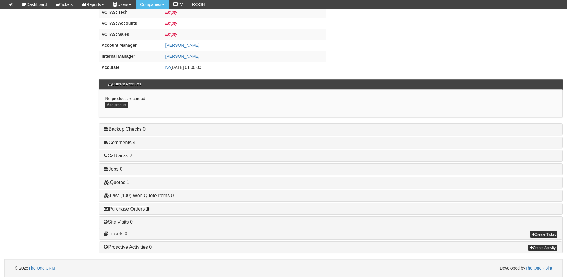
click at [138, 210] on link "Purchase Orders 1" at bounding box center [126, 208] width 45 height 5
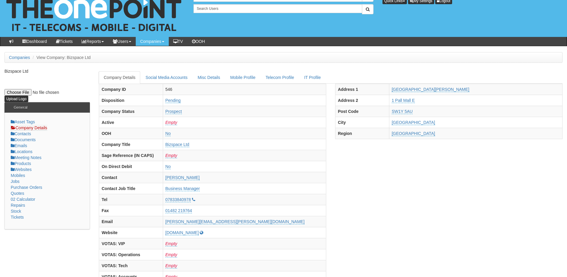
scroll to position [0, 0]
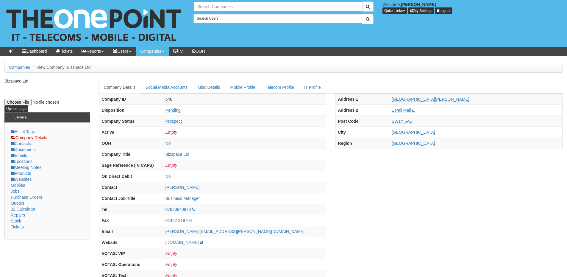
click at [214, 4] on input "text" at bounding box center [278, 6] width 169 height 10
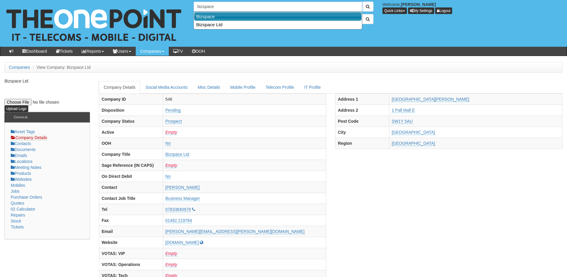
click at [211, 20] on link "Bizspace" at bounding box center [278, 16] width 168 height 9
type input "Bizspace"
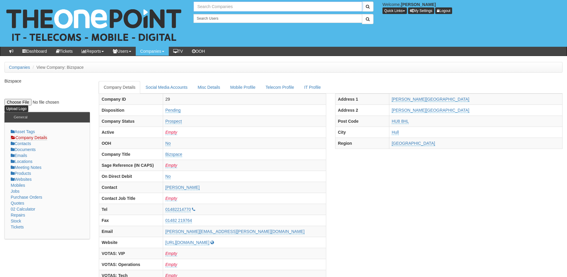
click at [211, 9] on input "text" at bounding box center [278, 6] width 169 height 10
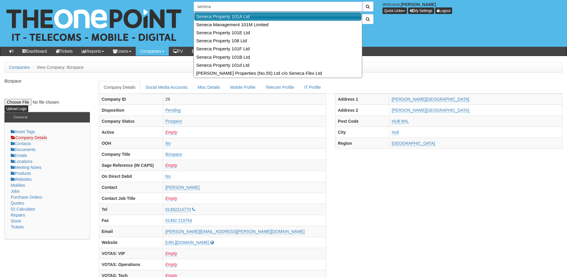
click at [222, 20] on link "Seneca Property 101A Ltd" at bounding box center [278, 16] width 168 height 9
type input "Seneca Property 101A Ltd"
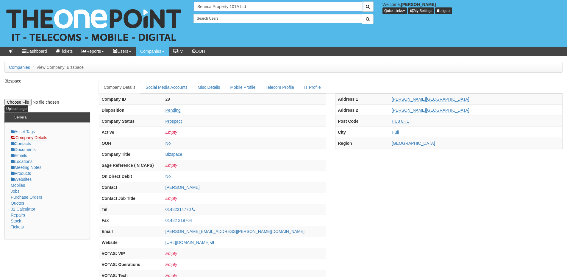
drag, startPoint x: 255, startPoint y: 9, endPoint x: 193, endPoint y: 5, distance: 62.1
click at [194, 5] on input "Seneca Property 101A Ltd" at bounding box center [278, 6] width 169 height 10
type input "Search Companies"
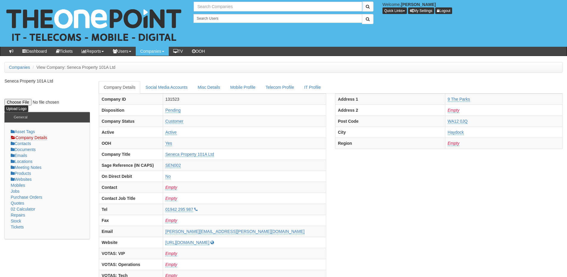
click at [217, 7] on input "text" at bounding box center [278, 6] width 169 height 10
click at [213, 14] on link "Biz-Parks Ltd" at bounding box center [278, 16] width 168 height 9
type input "Biz-Parks Ltd"
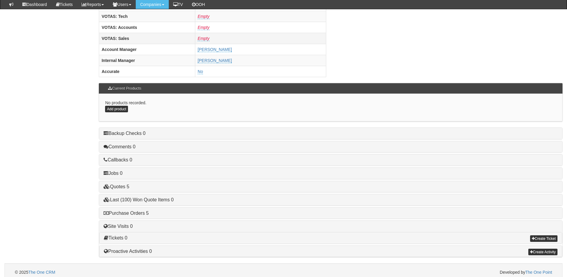
scroll to position [248, 0]
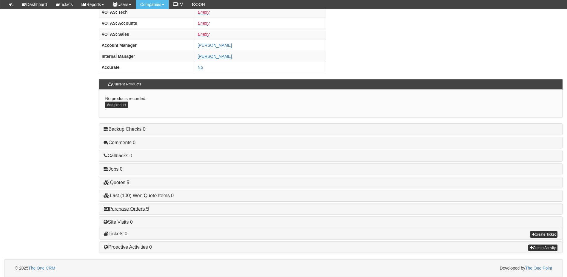
click at [135, 211] on link "Purchase Orders 5" at bounding box center [126, 208] width 45 height 5
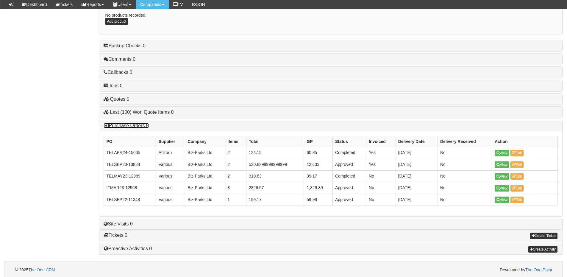
scroll to position [333, 0]
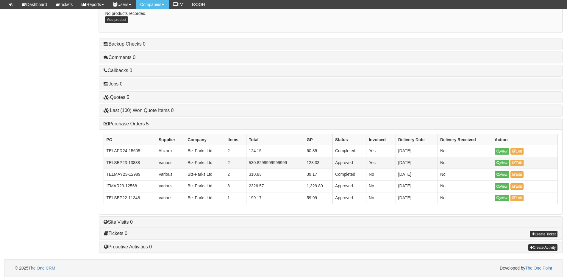
drag, startPoint x: 504, startPoint y: 184, endPoint x: 474, endPoint y: 165, distance: 35.6
click at [474, 165] on td "No" at bounding box center [465, 163] width 55 height 12
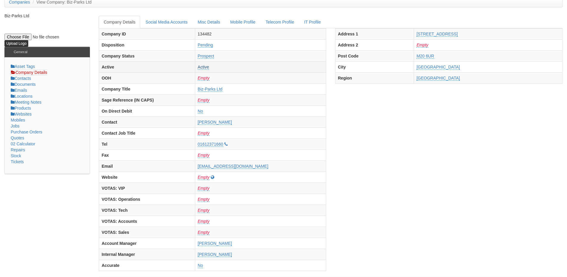
scroll to position [0, 0]
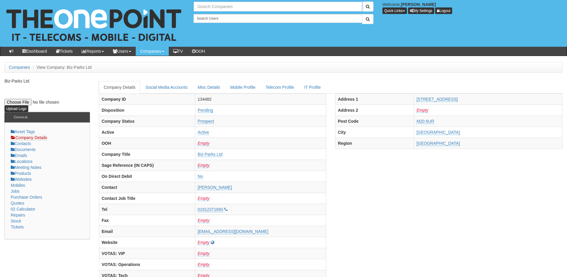
click at [221, 8] on input "text" at bounding box center [278, 6] width 169 height 10
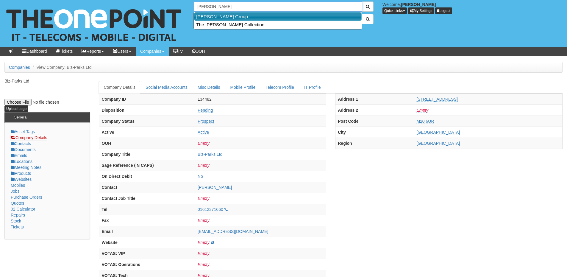
click at [219, 19] on link "John Good Group" at bounding box center [278, 16] width 168 height 9
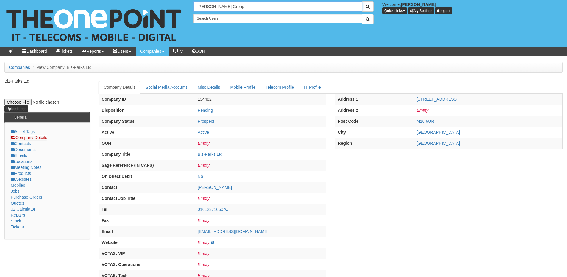
type input "John Good Group"
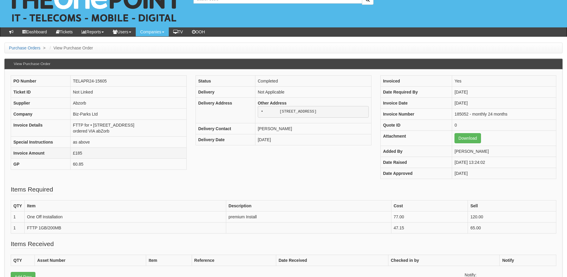
scroll to position [30, 0]
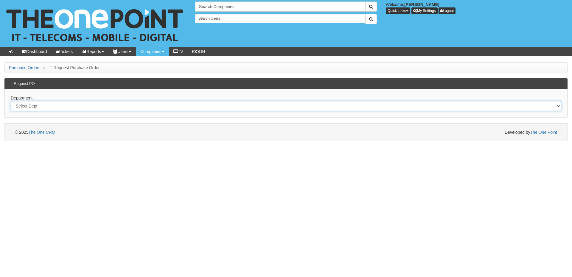
click at [91, 109] on select "Select Dept Digital Internal IT Mobiles Marketing Telecoms" at bounding box center [286, 106] width 550 height 10
select select "?pipeID=&dept=IT"
click at [11, 101] on select "Select Dept Digital Internal IT Mobiles Marketing Telecoms" at bounding box center [286, 106] width 550 height 10
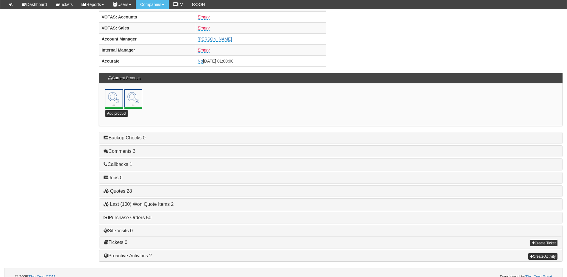
scroll to position [263, 0]
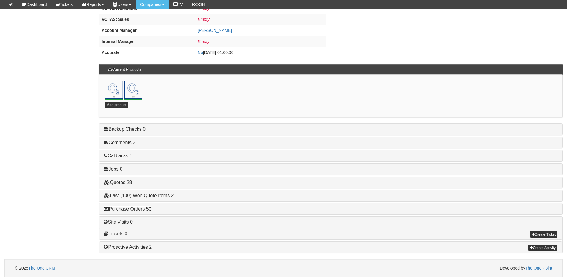
click at [139, 211] on link "Purchase Orders 50" at bounding box center [128, 208] width 48 height 5
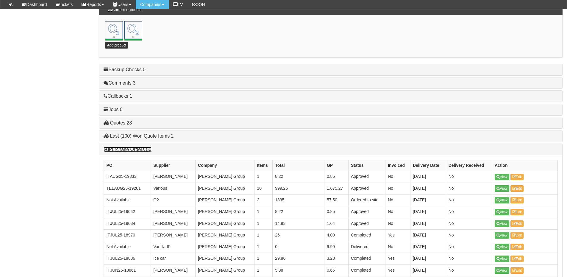
scroll to position [322, 0]
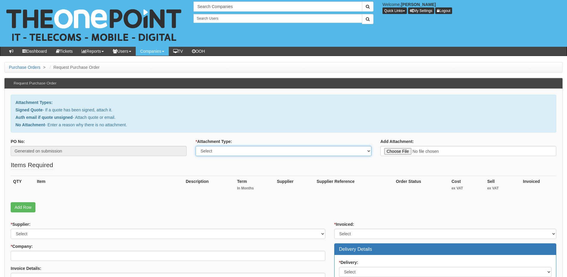
click at [219, 153] on select "Select Signed Quote Auth email with quote if unsigned No Attachment" at bounding box center [284, 151] width 176 height 10
select select "Auth email if quote unsigned"
click at [196, 146] on select "Select Signed Quote Auth email with quote if unsigned No Attachment" at bounding box center [284, 151] width 176 height 10
type input "C:\fakepath\License Request (4).msg"
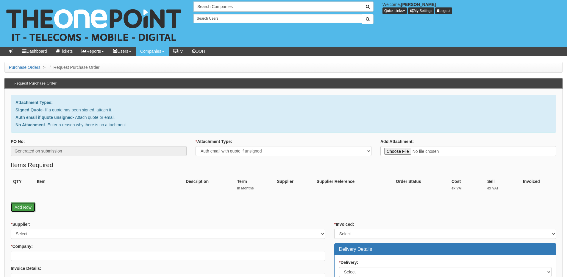
click at [26, 208] on link "Add Row" at bounding box center [23, 207] width 25 height 10
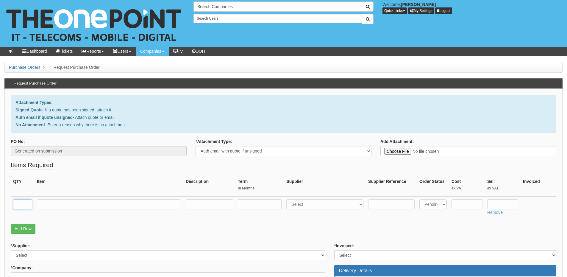
click at [19, 202] on input "text" at bounding box center [22, 204] width 19 height 10
type input "1"
click at [58, 203] on input "text" at bounding box center [109, 204] width 144 height 10
type input "Business Standard"
click at [255, 201] on input "text" at bounding box center [260, 204] width 44 height 10
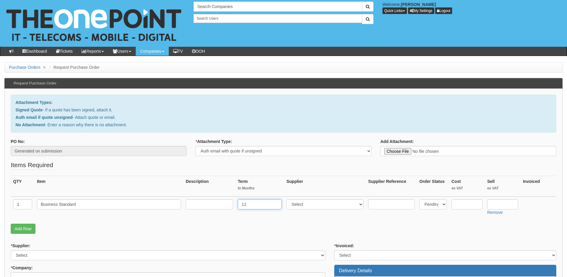
type input "12"
click at [208, 204] on input "text" at bounding box center [209, 204] width 47 height 10
type input "12-months"
click at [295, 206] on select "Select 123 [DOMAIN_NAME] 1Password 3 4Gon [PERSON_NAME] Electric Ltd Abzorb Acc…" at bounding box center [325, 204] width 77 height 10
select select "291"
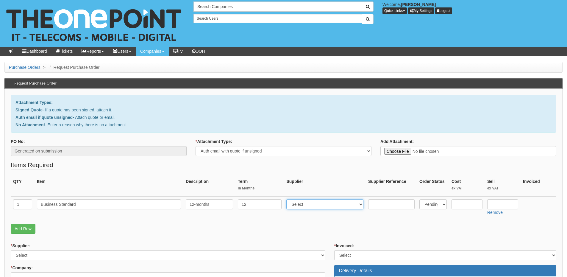
click at [288, 199] on select "Select 123 [DOMAIN_NAME] 1Password 3 4Gon [PERSON_NAME] Electric Ltd Abzorb Acc…" at bounding box center [325, 204] width 77 height 10
click at [471, 203] on input "text" at bounding box center [467, 204] width 31 height 10
type input "8.22"
click at [499, 206] on input "text" at bounding box center [503, 204] width 31 height 10
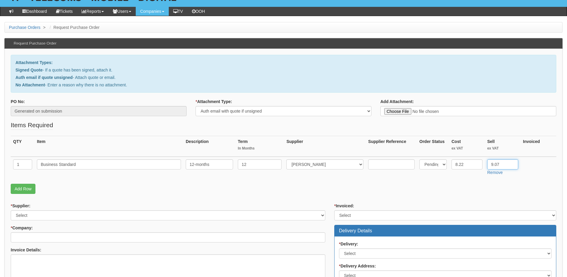
scroll to position [89, 0]
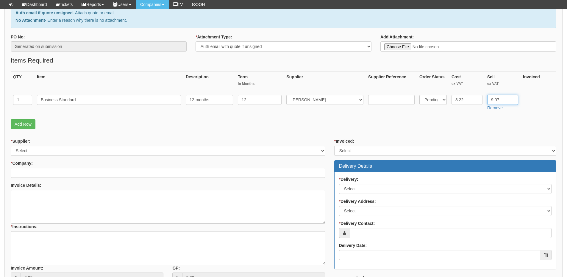
type input "9.07"
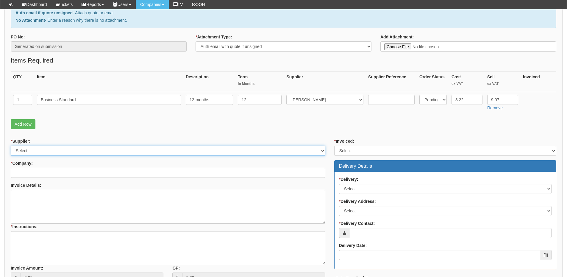
click at [64, 148] on select "Select 123 REG.co.uk 1Password 3 4Gon AA Jones Electric Ltd Abzorb Access Group…" at bounding box center [168, 151] width 315 height 10
select select "291"
click at [11, 146] on select "Select 123 REG.co.uk 1Password 3 4Gon AA Jones Electric Ltd Abzorb Access Group…" at bounding box center [168, 151] width 315 height 10
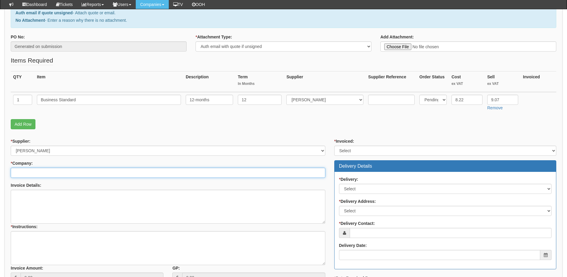
click at [64, 174] on input "* Company:" at bounding box center [168, 173] width 315 height 10
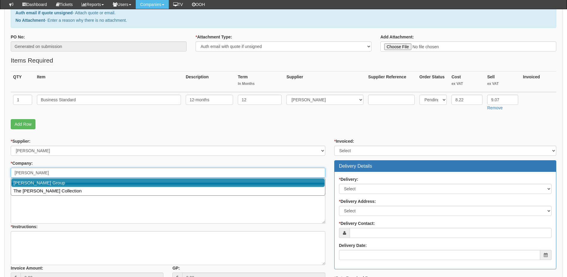
click at [61, 186] on link "[PERSON_NAME] Group" at bounding box center [168, 182] width 314 height 9
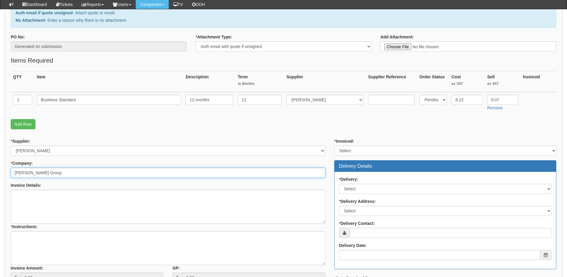
type input "[PERSON_NAME] Group"
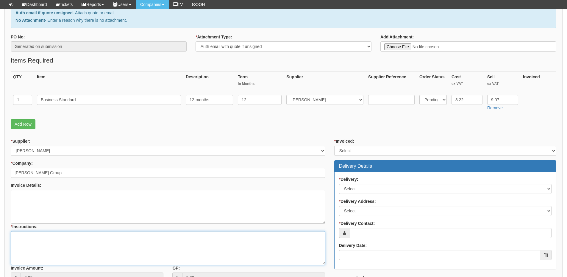
click at [60, 238] on textarea "* Instructions:" at bounding box center [168, 248] width 315 height 34
type textarea "1x new licence"
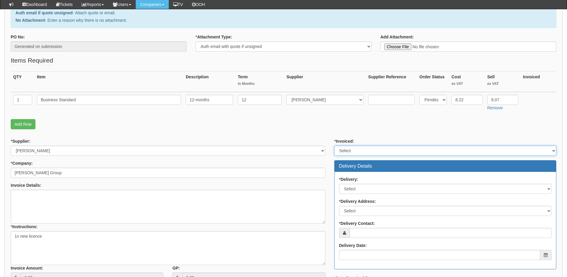
click at [359, 152] on select "Select Yes No N/A STB (part of order)" at bounding box center [445, 151] width 222 height 10
click at [334, 146] on select "Select Yes No N/A STB (part of order)" at bounding box center [445, 151] width 222 height 10
click at [354, 147] on select "Select Yes No N/A STB (part of order)" at bounding box center [445, 151] width 222 height 10
select select "2"
click at [334, 146] on select "Select Yes No N/A STB (part of order)" at bounding box center [445, 151] width 222 height 10
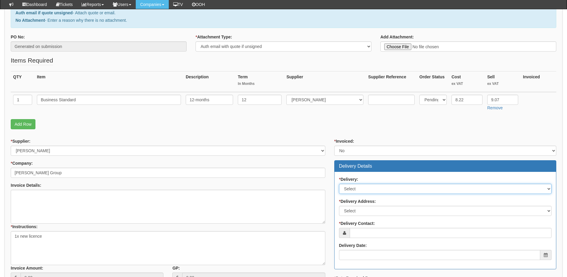
drag, startPoint x: 355, startPoint y: 187, endPoint x: 354, endPoint y: 193, distance: 6.4
click at [355, 187] on select "Select No Not Applicable Yes" at bounding box center [445, 189] width 213 height 10
select select "3"
click at [339, 184] on select "Select No Not Applicable Yes" at bounding box center [445, 189] width 213 height 10
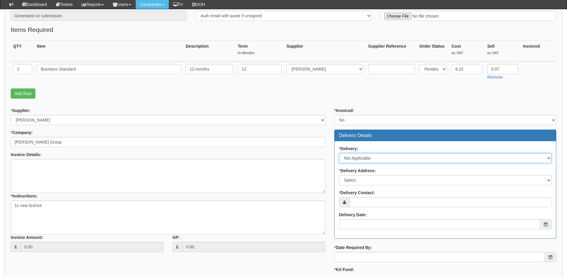
scroll to position [149, 0]
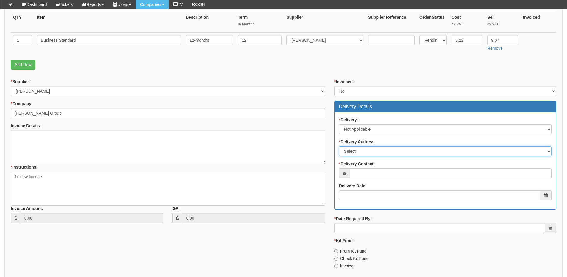
click at [354, 155] on select "Select Not Applicable Main Address - HU13 0LH Other" at bounding box center [445, 151] width 213 height 10
select select "N/A"
click at [339, 146] on select "Select Not Applicable Main Address - HU13 0LH Other" at bounding box center [445, 151] width 213 height 10
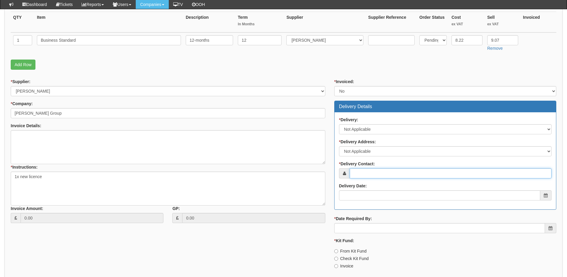
click at [357, 173] on input "* Delivery Contact:" at bounding box center [451, 173] width 202 height 10
type input "S"
type input "Darren Howden"
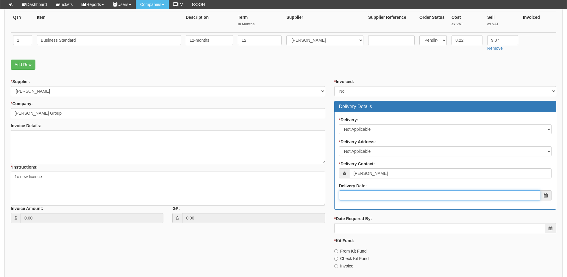
click at [364, 192] on input "Delivery Date:" at bounding box center [439, 195] width 201 height 10
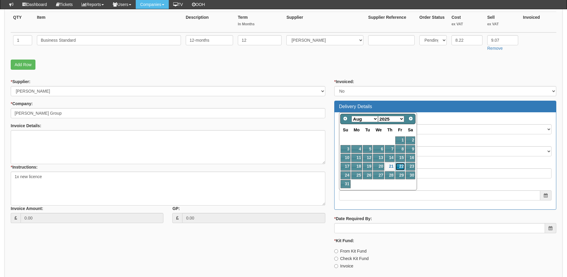
click at [399, 168] on link "22" at bounding box center [401, 167] width 10 height 8
type input "2025-08-22"
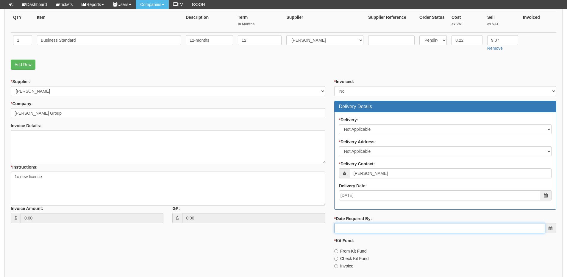
click at [382, 228] on input "* Date Required By:" at bounding box center [439, 228] width 211 height 10
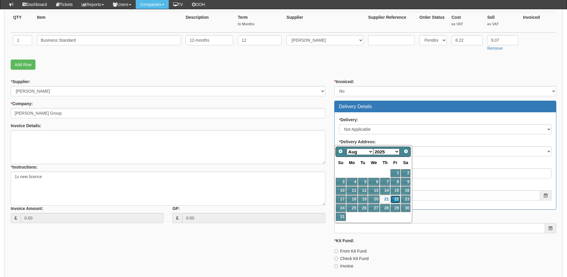
click at [396, 200] on link "22" at bounding box center [396, 199] width 10 height 8
type input "2025-08-22"
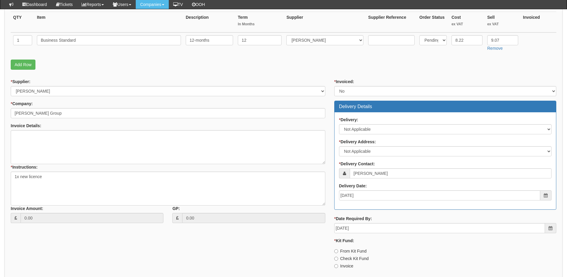
click at [345, 267] on label "Invoice" at bounding box center [343, 266] width 19 height 6
click at [338, 253] on input "Invoice" at bounding box center [336, 251] width 4 height 4
radio input "true"
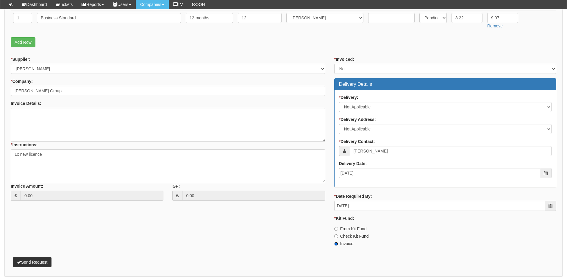
scroll to position [194, 0]
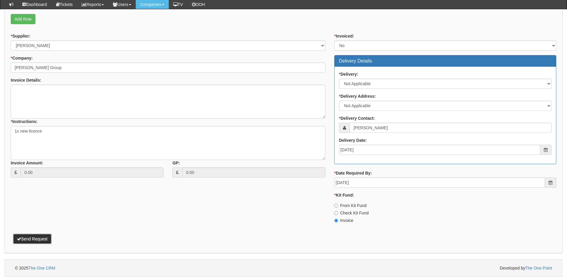
click at [39, 239] on button "Send Request" at bounding box center [32, 239] width 38 height 10
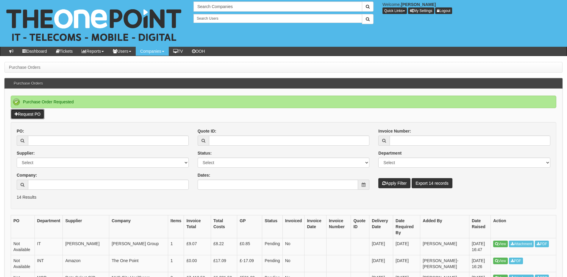
click at [30, 113] on link "Request PO" at bounding box center [28, 114] width 34 height 10
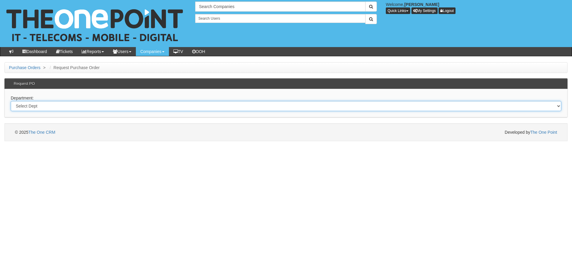
click at [140, 108] on select "Select Dept Digital Internal IT Mobiles Marketing Telecoms" at bounding box center [286, 106] width 550 height 10
select select "?pipeID=&dept=IT"
click at [11, 101] on select "Select Dept Digital Internal IT Mobiles Marketing Telecoms" at bounding box center [286, 106] width 550 height 10
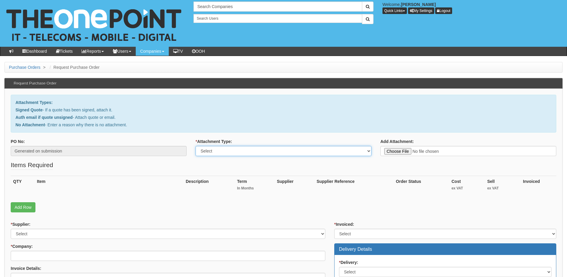
click at [204, 151] on select "Select Signed Quote Auth email with quote if unsigned No Attachment" at bounding box center [284, 151] width 176 height 10
select select "Signed Quote"
click at [196, 146] on select "Select Signed Quote Auth email with quote if unsigned No Attachment" at bounding box center [284, 151] width 176 height 10
type input "C:\fakepath\Russell Eaton Barnsley - PC Replacements (1).pdf"
click at [39, 208] on p "Add Row" at bounding box center [284, 207] width 546 height 10
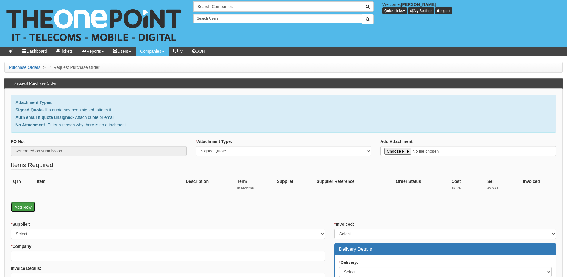
click at [28, 212] on link "Add Row" at bounding box center [23, 207] width 25 height 10
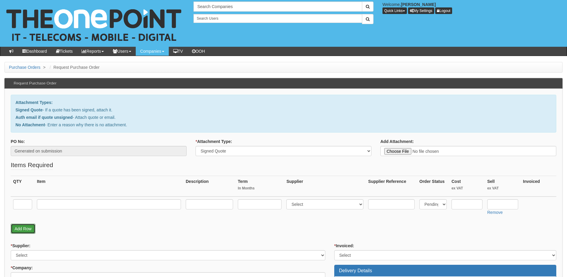
click at [24, 229] on link "Add Row" at bounding box center [23, 229] width 25 height 10
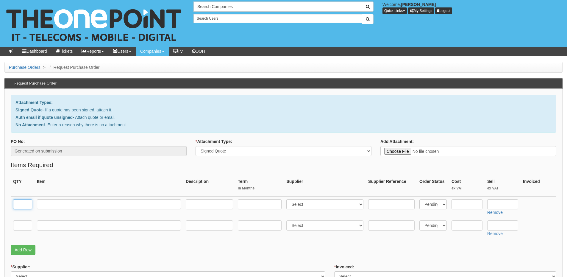
click at [19, 207] on input "text" at bounding box center [22, 204] width 19 height 10
type input "3"
click at [23, 227] on input "text" at bounding box center [22, 225] width 19 height 10
type input "1"
click at [49, 223] on input "text" at bounding box center [109, 225] width 144 height 10
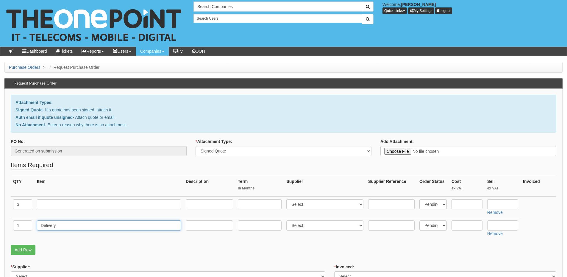
type input "Delivery"
click at [494, 228] on input "text" at bounding box center [503, 225] width 31 height 10
type input "12.50"
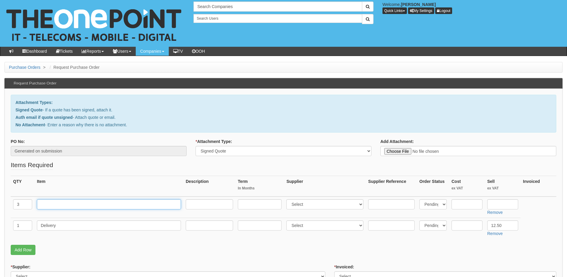
click at [111, 200] on input "text" at bounding box center [109, 204] width 144 height 10
paste input "HP 400 G9 DMi5, 16GB RAM 512GB, Windows 11PRO"
type input "HP 400 G9 DMi5, 16GB RAM 512GB, Windows 11PRO"
click at [501, 205] on input "text" at bounding box center [503, 204] width 31 height 10
type input "524"
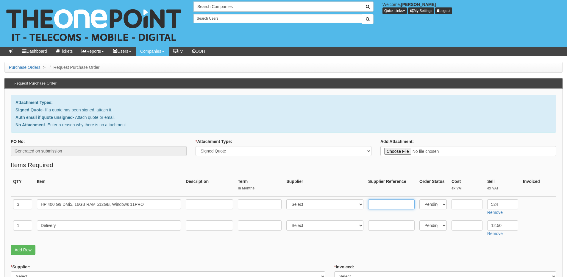
click at [392, 207] on input "text" at bounding box center [391, 204] width 46 height 10
paste input "623W9ET"
type input "623W9ET"
click at [462, 205] on input "text" at bounding box center [467, 204] width 31 height 10
type input "475"
